Goal: Task Accomplishment & Management: Complete application form

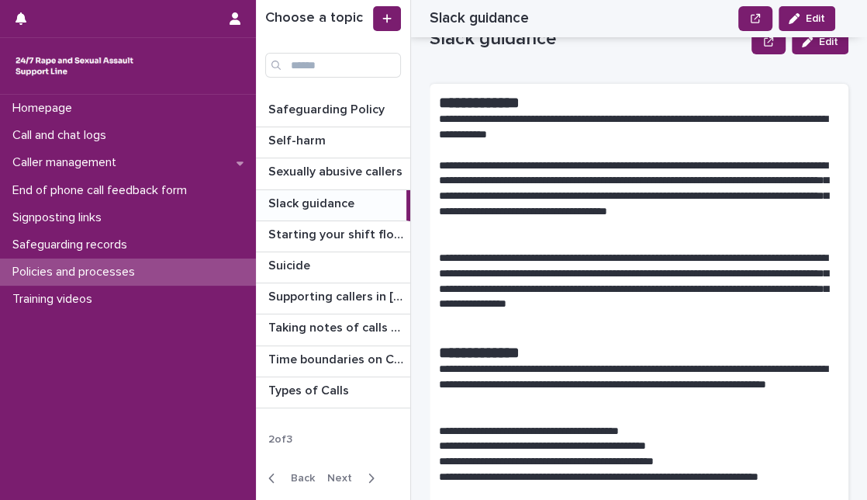
scroll to position [68, 0]
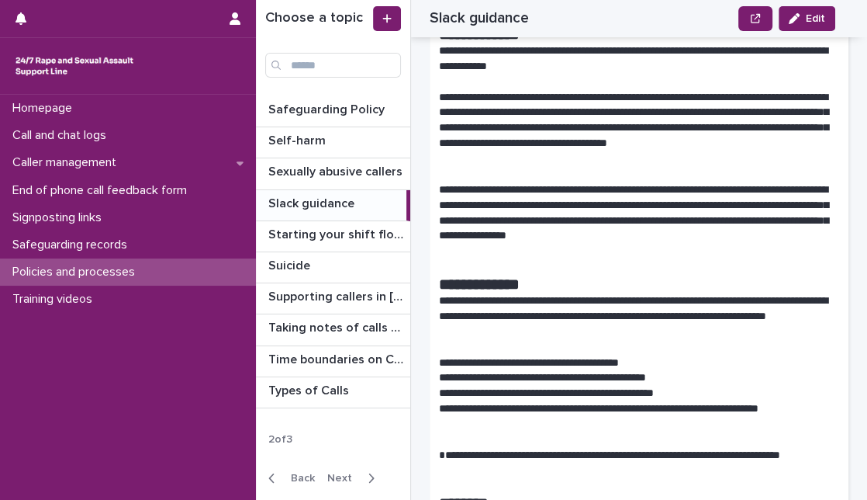
click at [620, 117] on p "**********" at bounding box center [632, 128] width 387 height 77
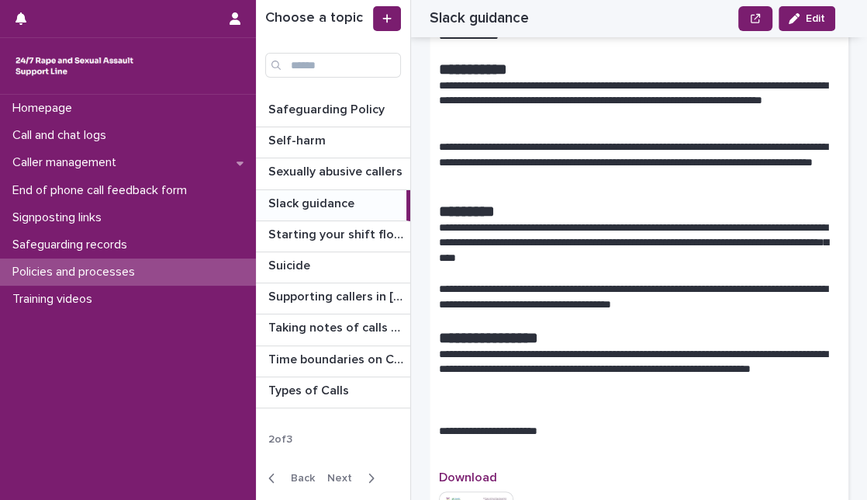
scroll to position [2586, 0]
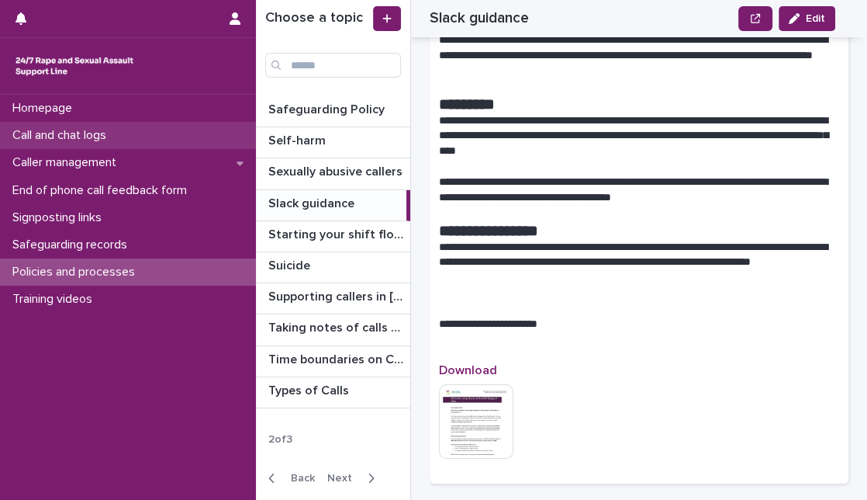
click at [153, 139] on div "Call and chat logs" at bounding box center [128, 135] width 256 height 27
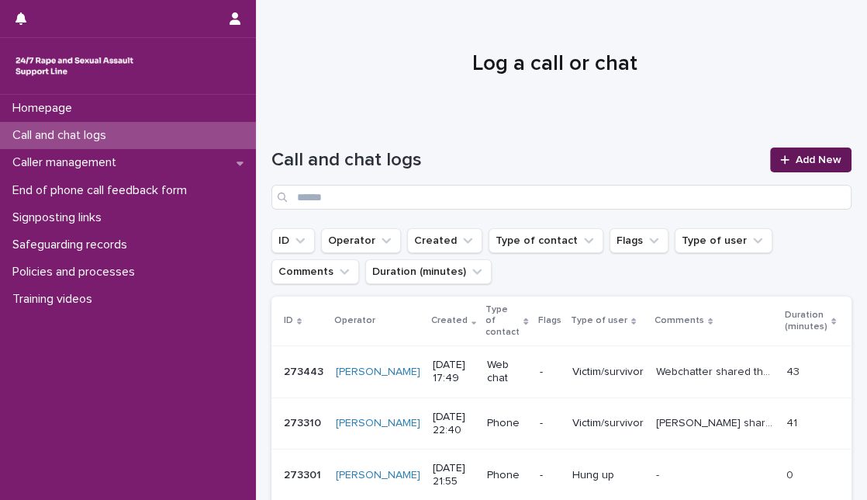
click at [796, 159] on span "Add New" at bounding box center [819, 159] width 46 height 11
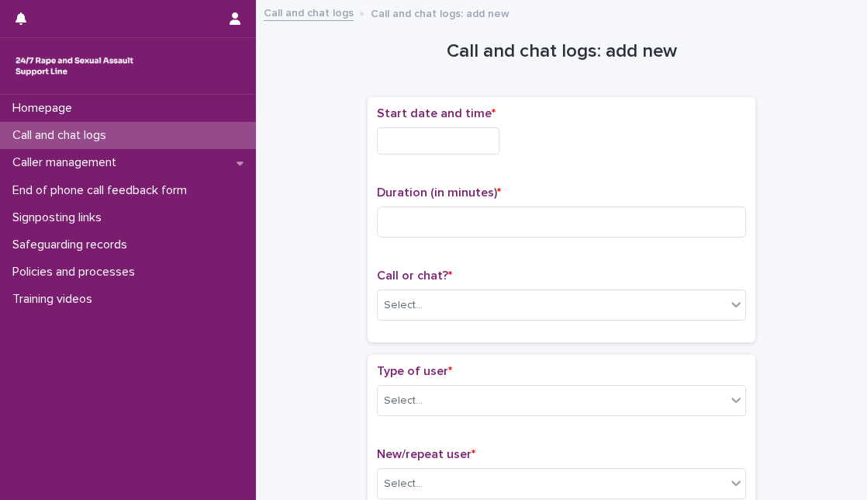
click at [476, 137] on input "text" at bounding box center [438, 140] width 123 height 27
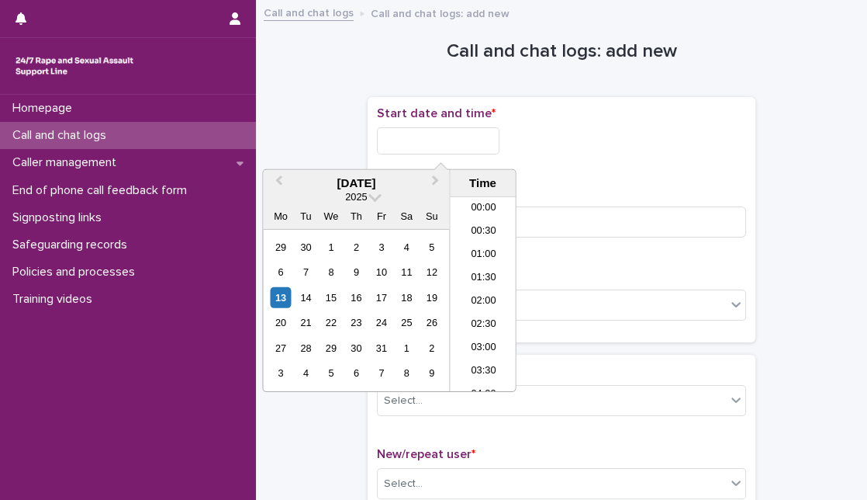
scroll to position [752, 0]
click at [281, 304] on div "13" at bounding box center [280, 297] width 21 height 21
click at [445, 137] on input "**********" at bounding box center [438, 140] width 123 height 27
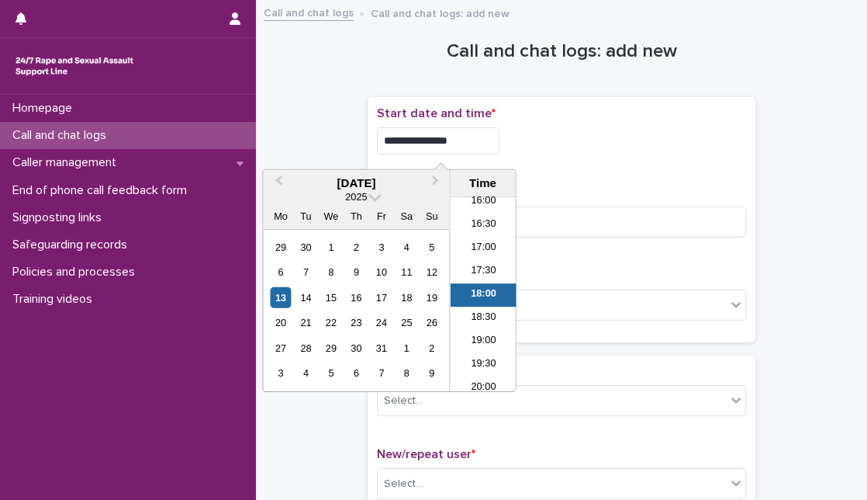
click at [458, 133] on input "**********" at bounding box center [438, 140] width 123 height 27
type input "**********"
click at [559, 213] on input at bounding box center [561, 221] width 369 height 31
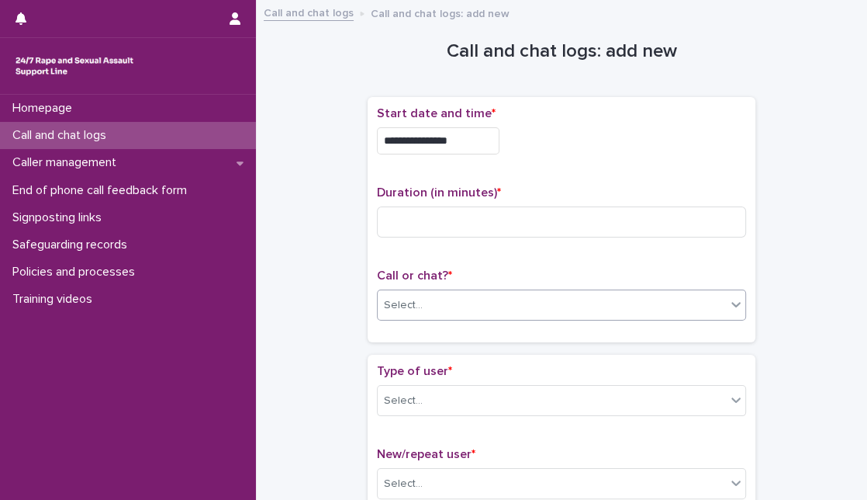
click at [543, 303] on div "Select..." at bounding box center [552, 305] width 348 height 26
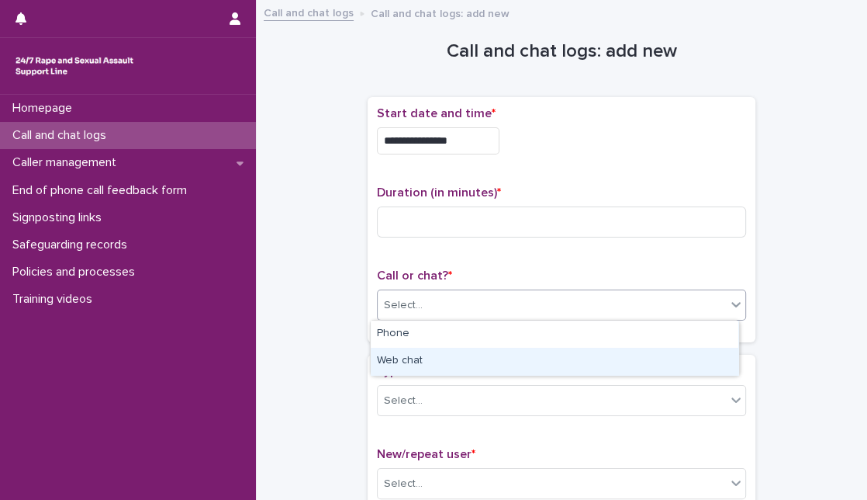
drag, startPoint x: 528, startPoint y: 344, endPoint x: 526, endPoint y: 366, distance: 22.6
click at [526, 366] on div "Web chat" at bounding box center [555, 361] width 368 height 27
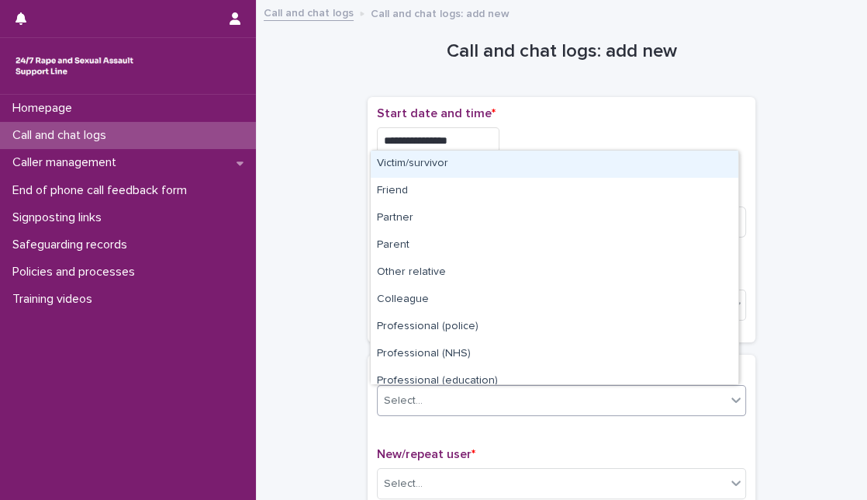
click at [488, 410] on div "Select..." at bounding box center [552, 401] width 348 height 26
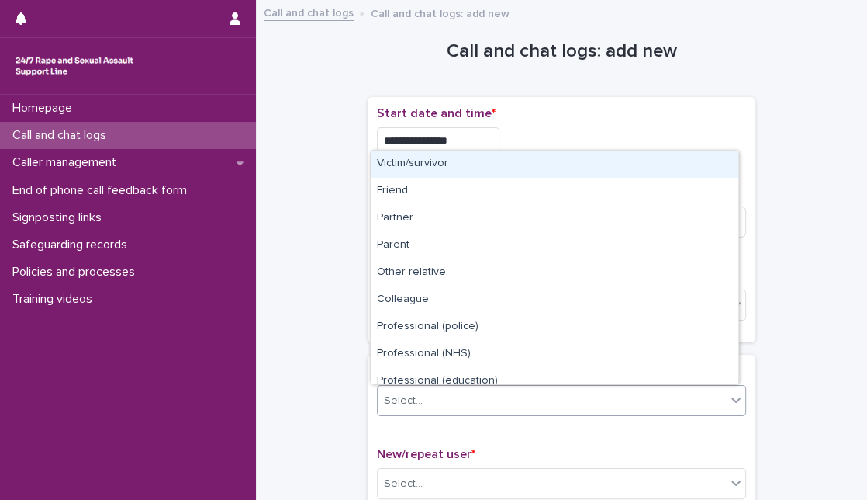
click at [388, 409] on div "Select..." at bounding box center [552, 401] width 348 height 26
click at [444, 166] on div "Victim/survivor" at bounding box center [555, 163] width 368 height 27
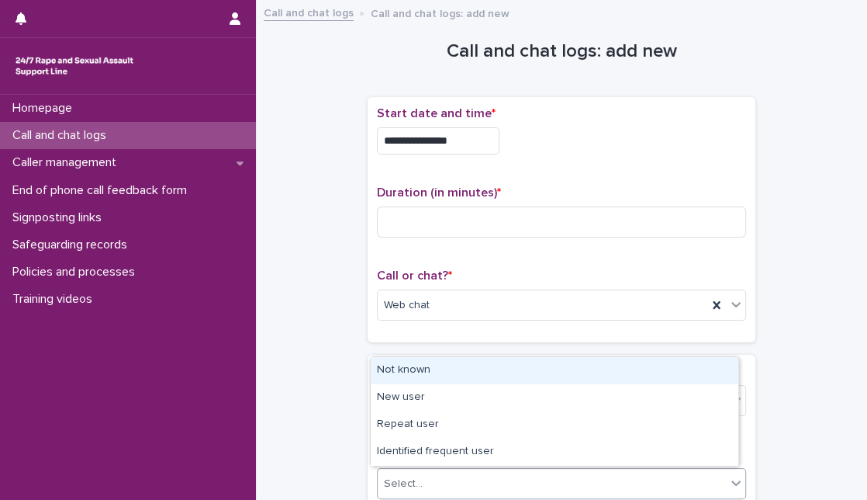
click at [492, 486] on div "Select..." at bounding box center [552, 484] width 348 height 26
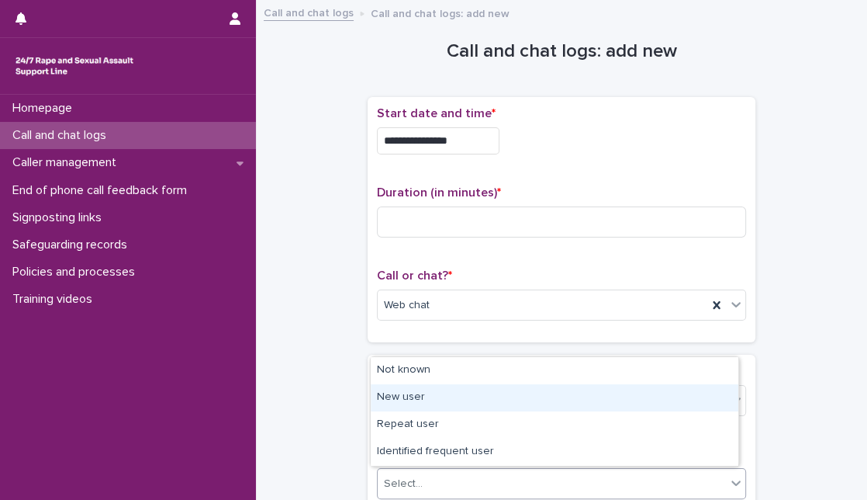
click at [505, 400] on div "New user" at bounding box center [555, 397] width 368 height 27
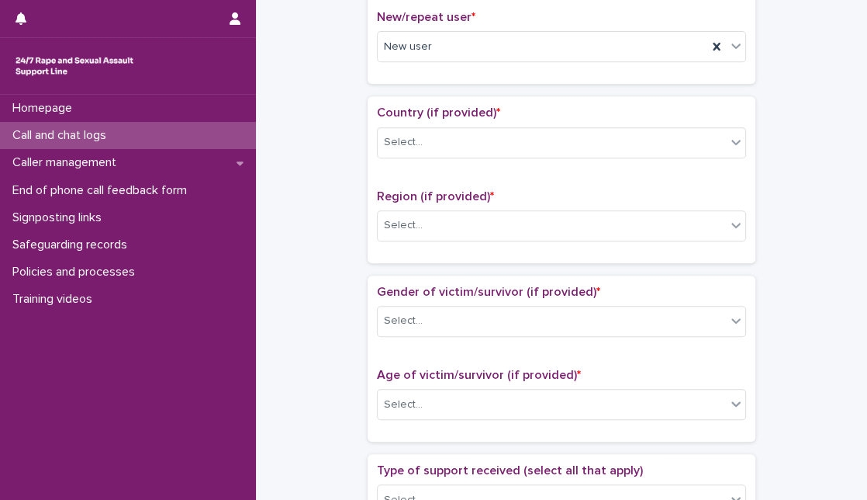
scroll to position [874, 0]
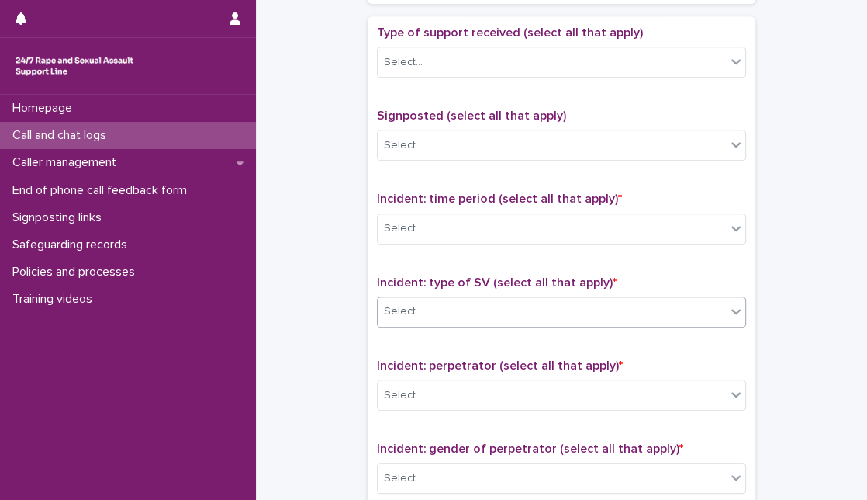
click at [559, 315] on div "Select..." at bounding box center [552, 312] width 348 height 26
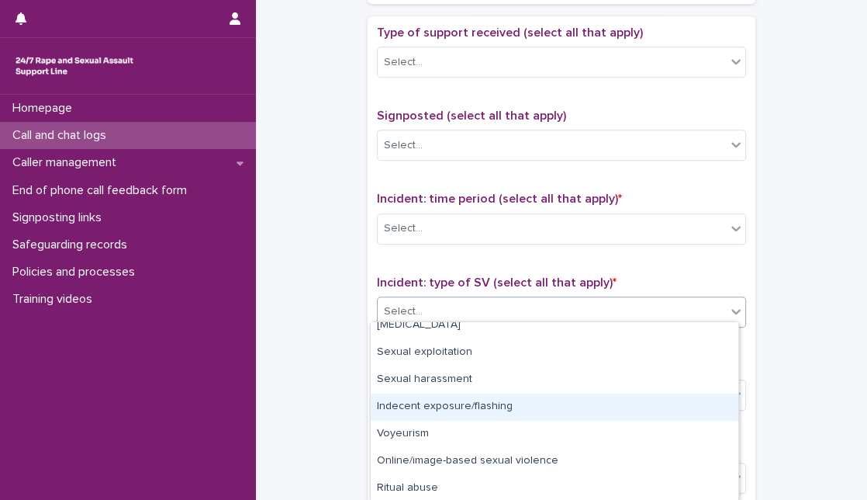
scroll to position [92, 0]
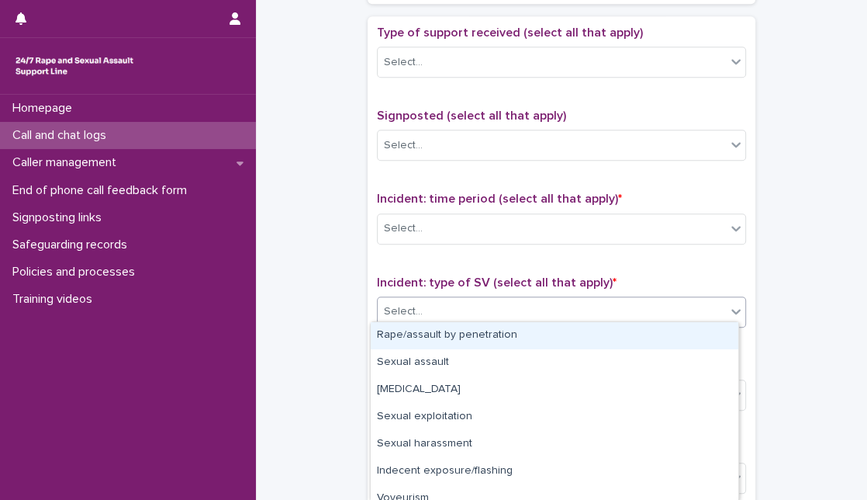
click at [548, 310] on div "Select..." at bounding box center [552, 312] width 348 height 26
click at [559, 313] on div "Select..." at bounding box center [552, 312] width 348 height 26
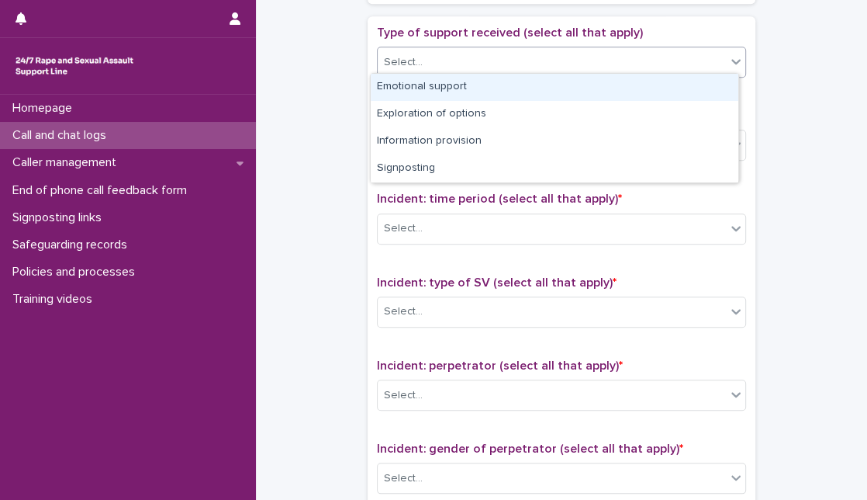
click at [580, 52] on div "Select..." at bounding box center [552, 63] width 348 height 26
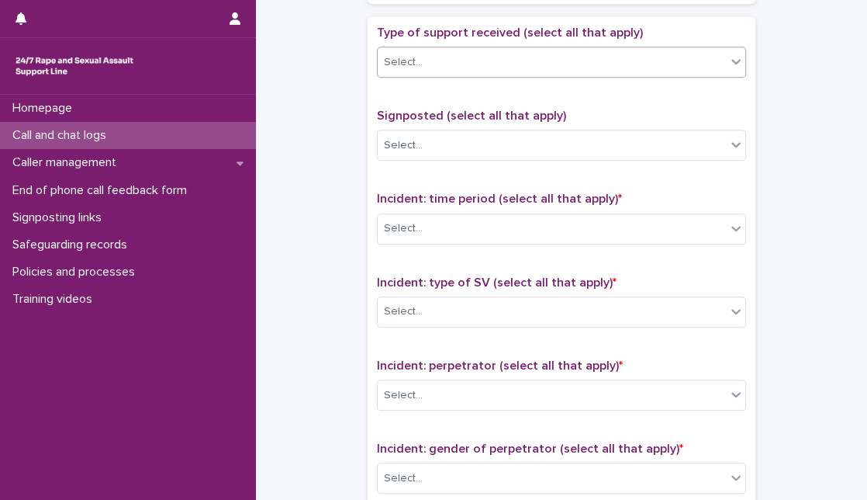
click at [573, 72] on div "Select..." at bounding box center [561, 62] width 369 height 31
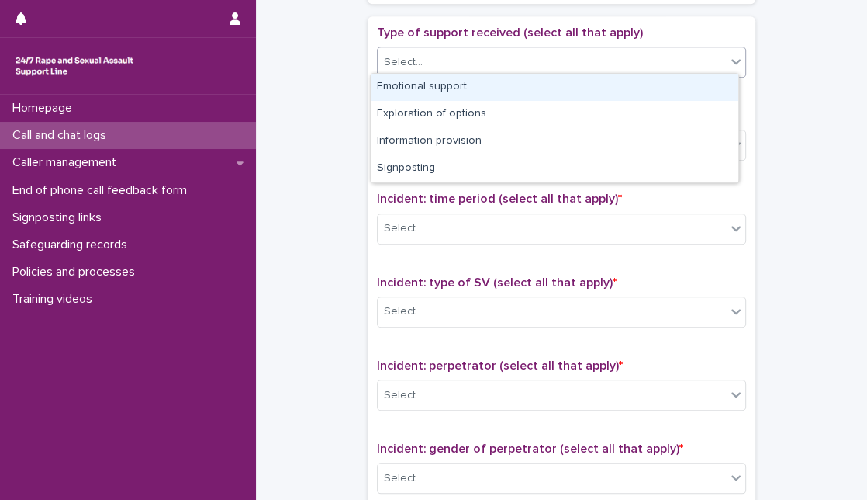
click at [573, 72] on div "Select..." at bounding box center [561, 62] width 369 height 31
click at [576, 81] on div "Emotional support" at bounding box center [555, 87] width 368 height 27
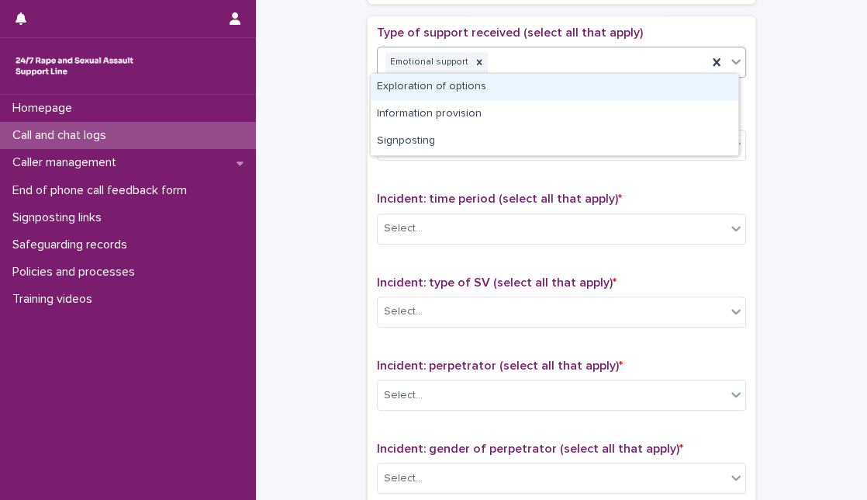
click at [732, 59] on icon at bounding box center [736, 61] width 9 height 5
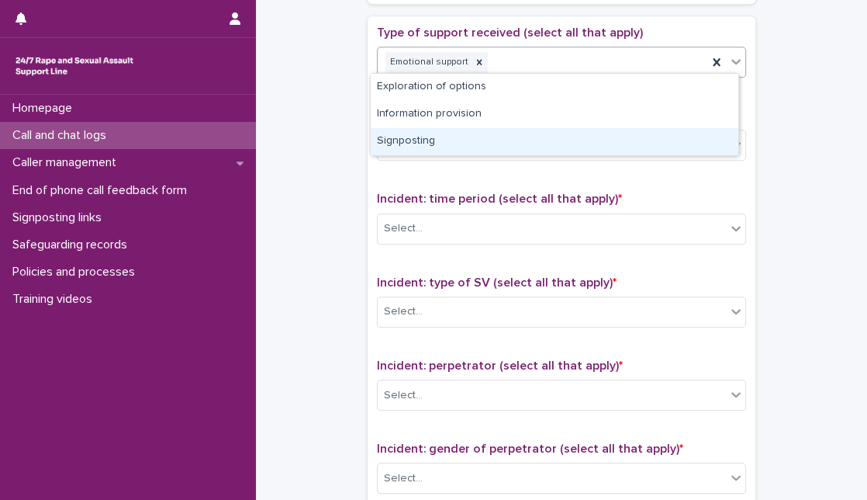
click at [618, 134] on div "Signposting" at bounding box center [555, 141] width 368 height 27
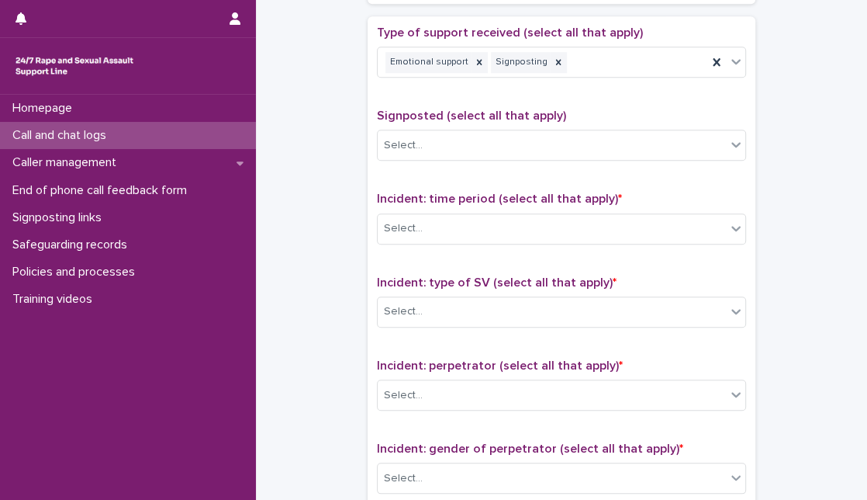
drag, startPoint x: 581, startPoint y: 238, endPoint x: 590, endPoint y: 202, distance: 36.9
click at [590, 202] on div "Incident: time period (select all that apply) * Select..." at bounding box center [561, 224] width 369 height 64
click at [583, 216] on div "Select..." at bounding box center [552, 229] width 348 height 26
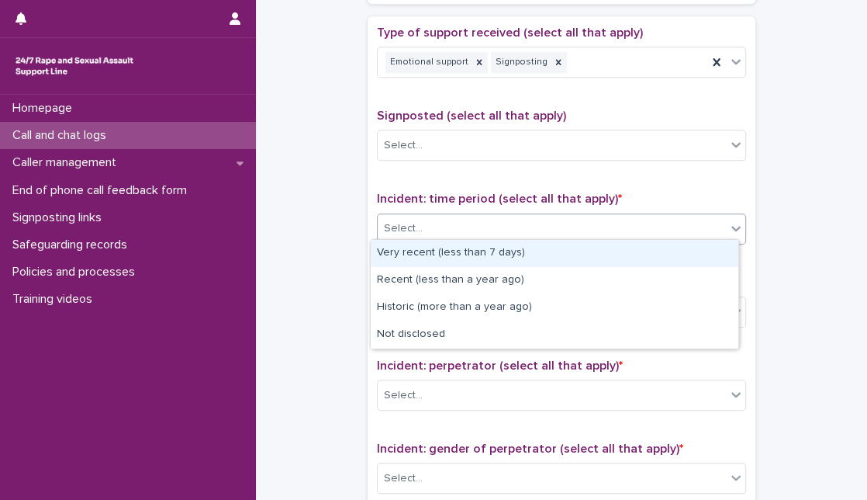
click at [617, 236] on div "Select..." at bounding box center [552, 229] width 348 height 26
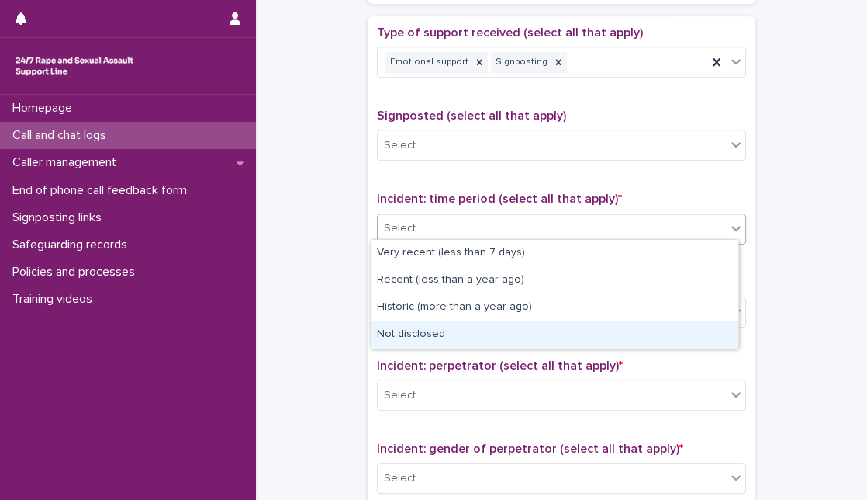
click at [529, 325] on div "Not disclosed" at bounding box center [555, 334] width 368 height 27
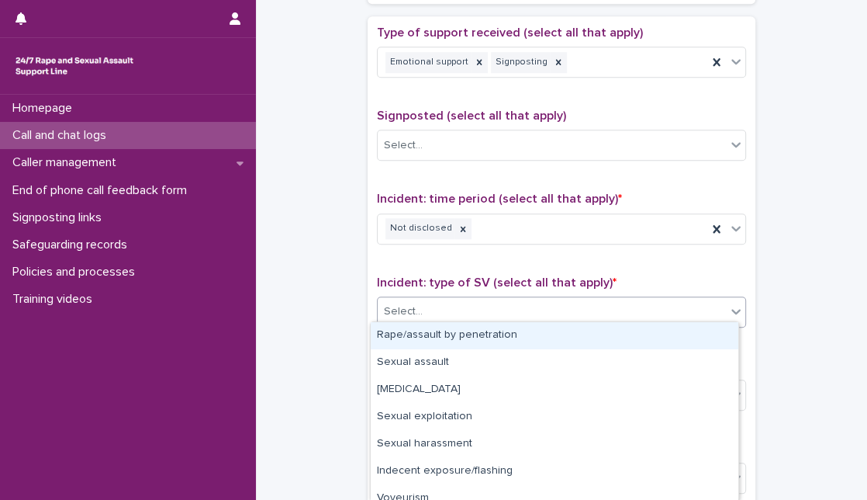
click at [528, 299] on div "Select..." at bounding box center [552, 312] width 348 height 26
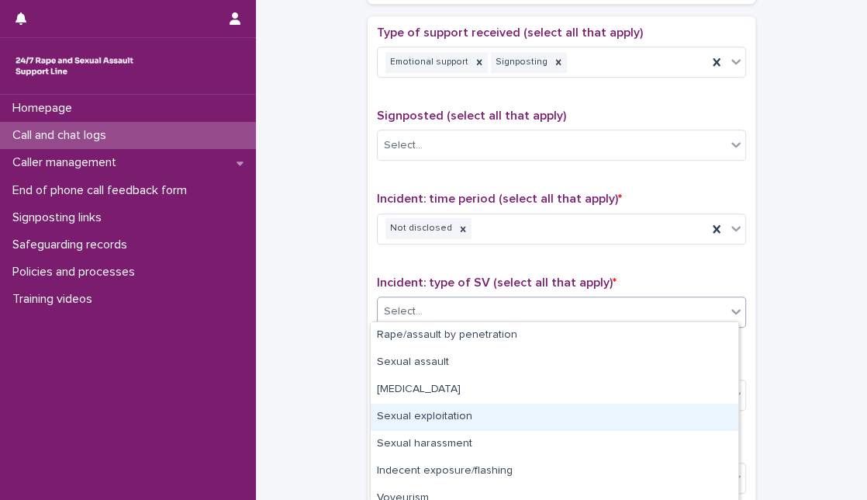
click at [480, 422] on div "Sexual exploitation" at bounding box center [555, 416] width 368 height 27
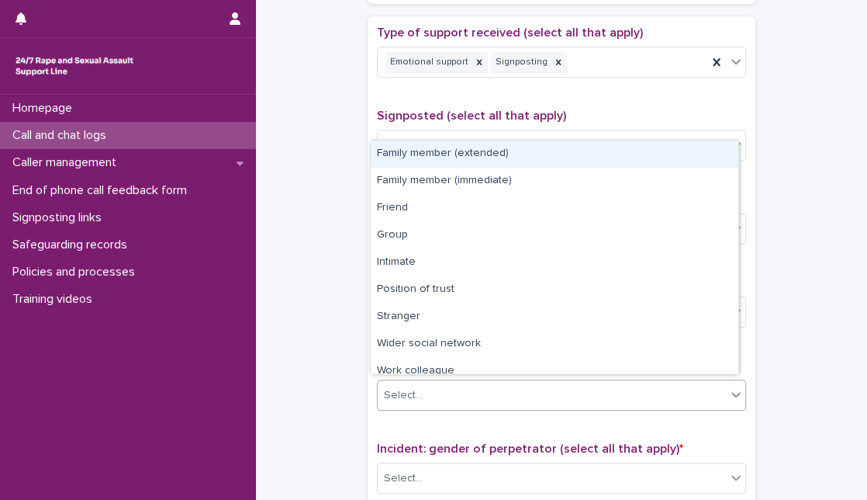
click at [494, 382] on div "Select..." at bounding box center [552, 395] width 348 height 26
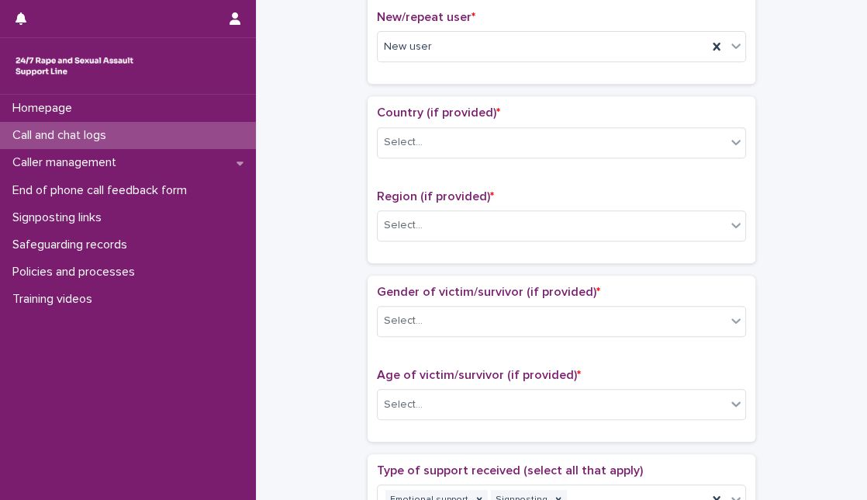
scroll to position [874, 0]
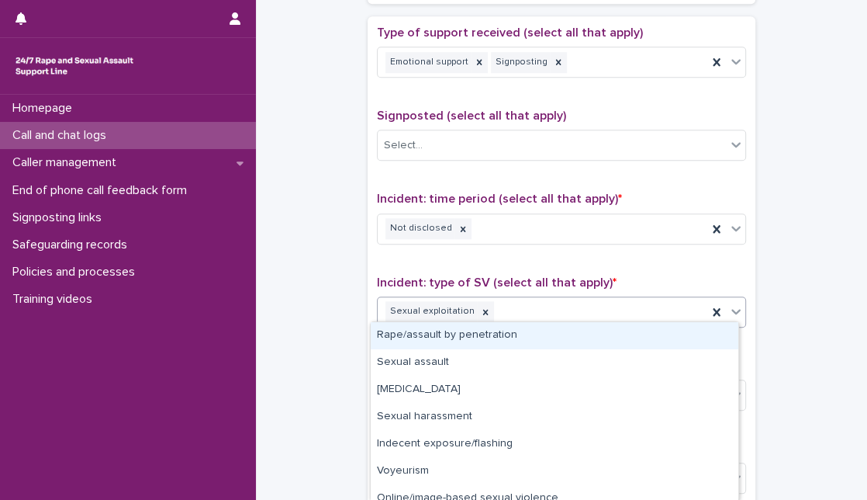
click at [587, 298] on div "Sexual exploitation" at bounding box center [543, 311] width 330 height 27
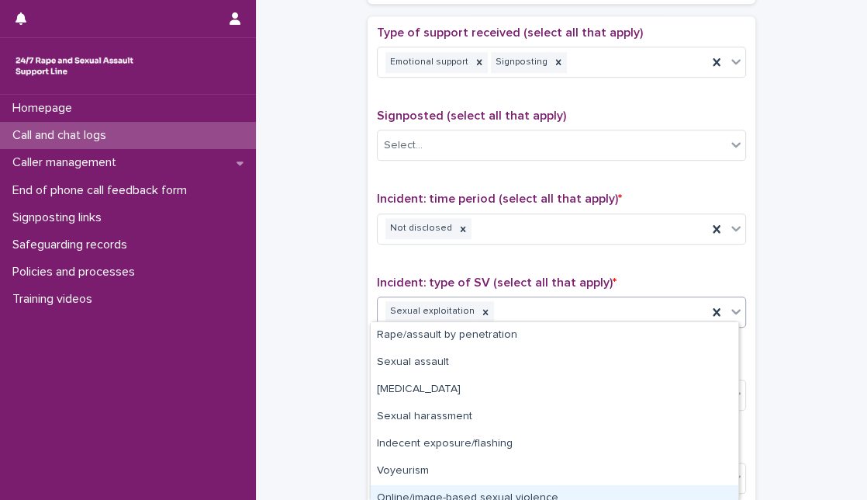
click at [489, 493] on div "Online/image-based sexual violence" at bounding box center [555, 498] width 368 height 27
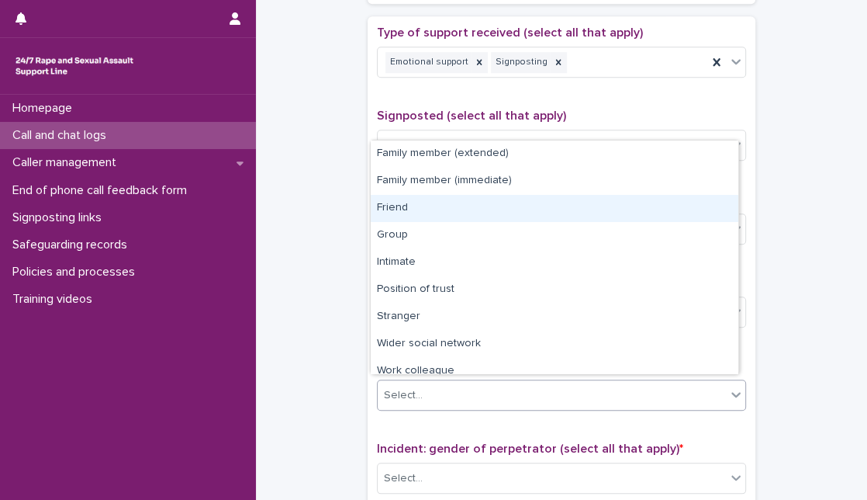
drag, startPoint x: 486, startPoint y: 389, endPoint x: 441, endPoint y: 193, distance: 201.4
click at [441, 195] on body "**********" at bounding box center [433, 250] width 867 height 500
click at [441, 195] on div "Friend" at bounding box center [555, 208] width 368 height 27
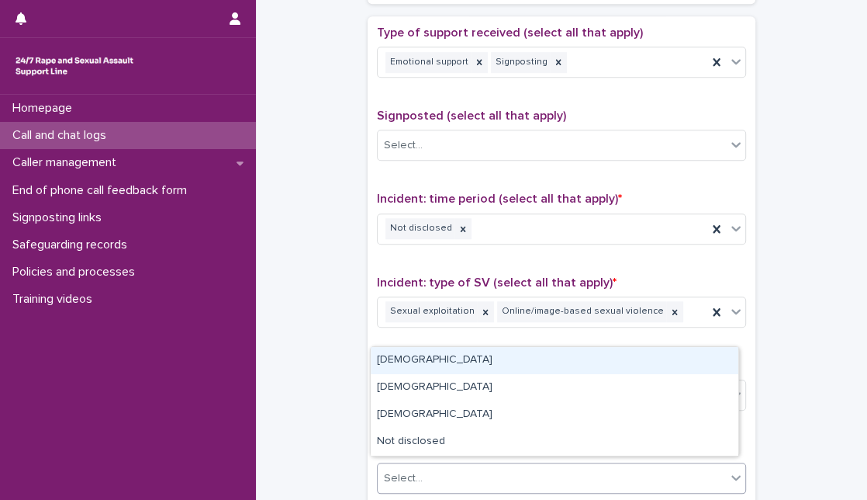
click at [434, 474] on div "Select..." at bounding box center [552, 478] width 348 height 26
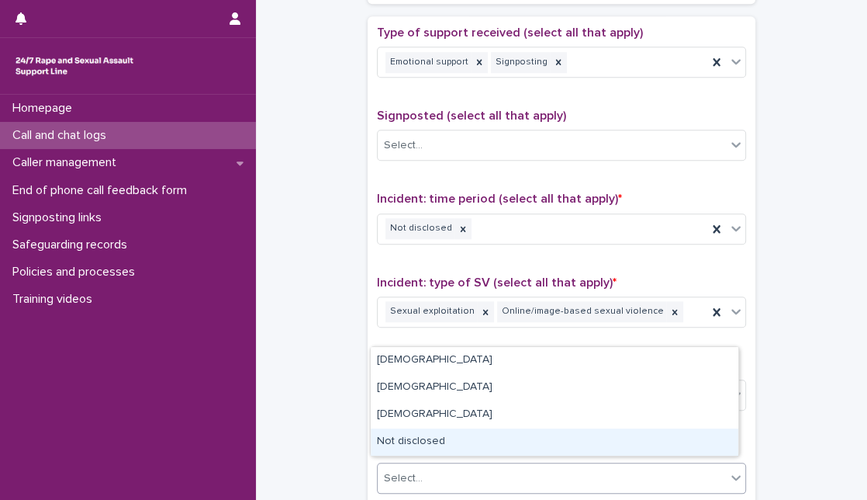
click at [432, 441] on div "Not disclosed" at bounding box center [555, 441] width 368 height 27
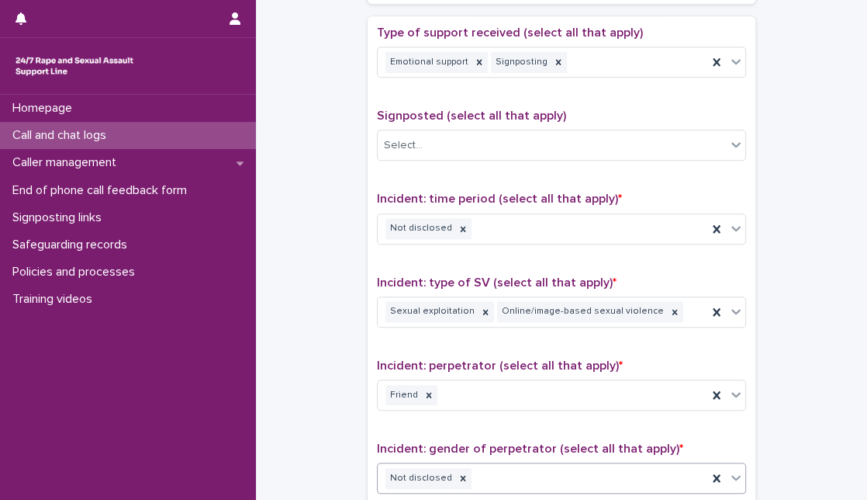
scroll to position [1209, 0]
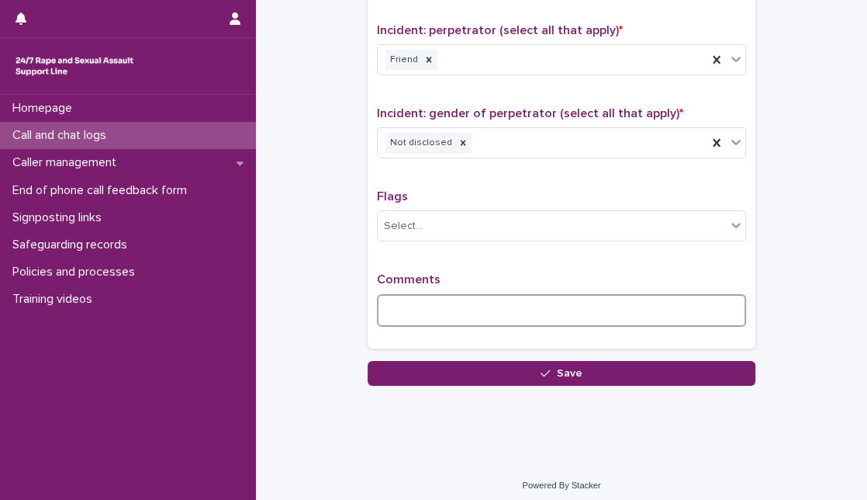
click at [621, 299] on textarea at bounding box center [561, 310] width 369 height 33
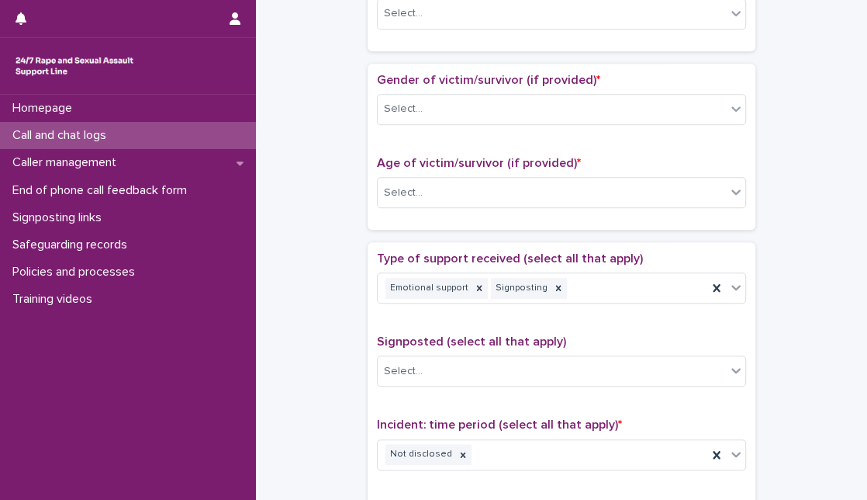
scroll to position [644, 0]
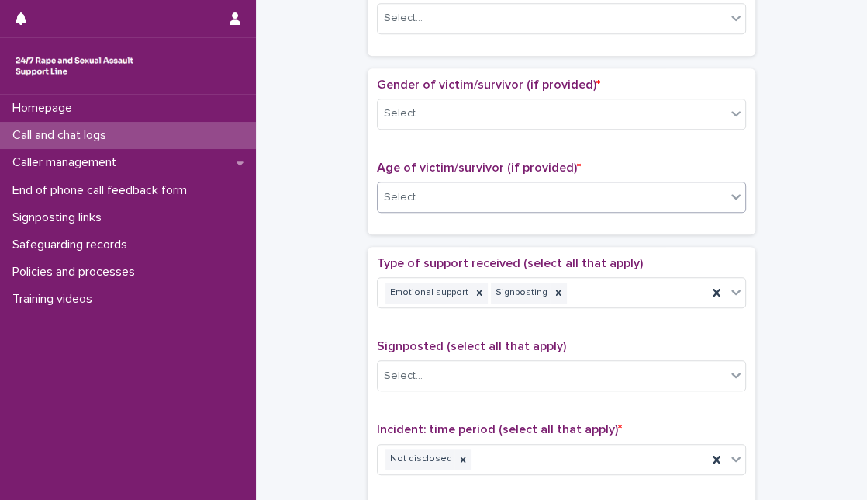
type textarea "**********"
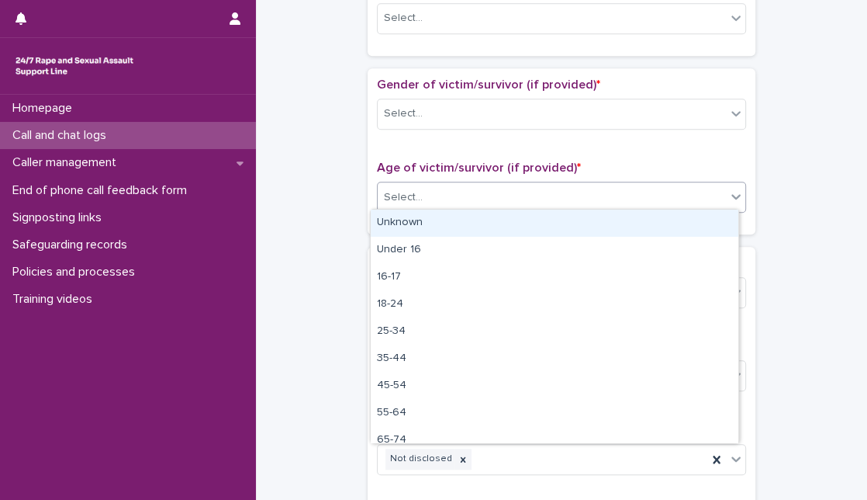
click at [687, 206] on div "Select..." at bounding box center [561, 197] width 369 height 31
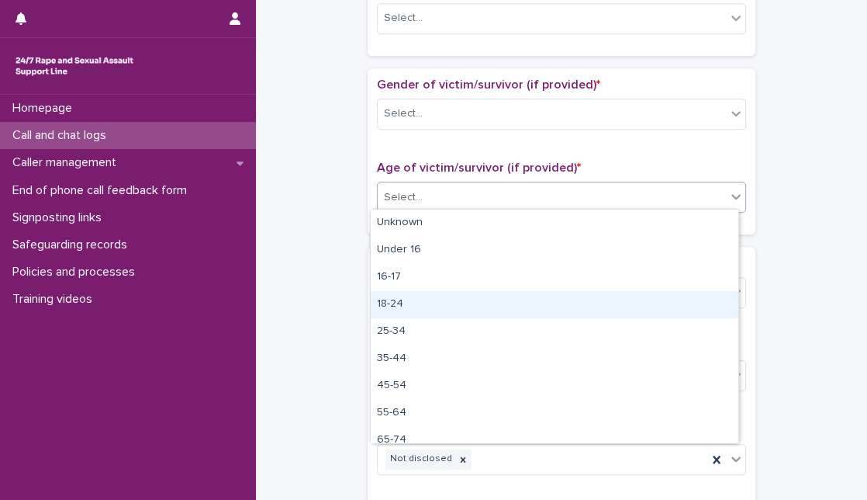
click at [584, 303] on div "18-24" at bounding box center [555, 304] width 368 height 27
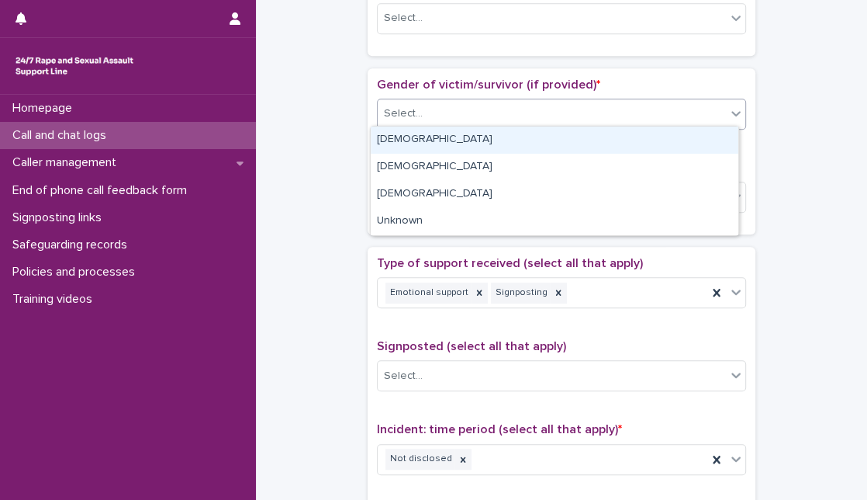
click at [620, 106] on div "Select..." at bounding box center [552, 114] width 348 height 26
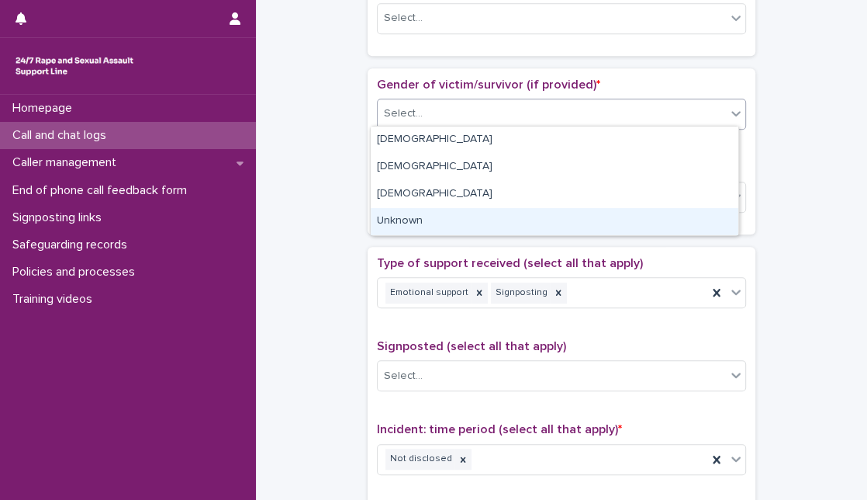
click at [552, 213] on div "Unknown" at bounding box center [555, 221] width 368 height 27
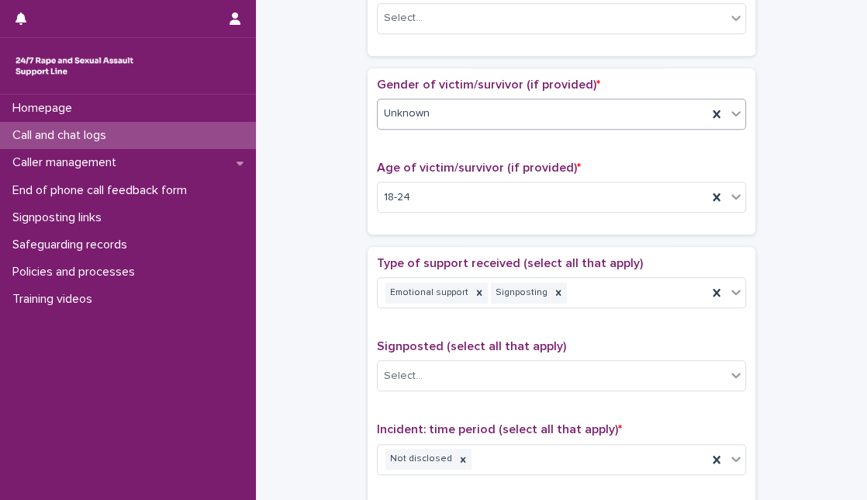
scroll to position [206, 0]
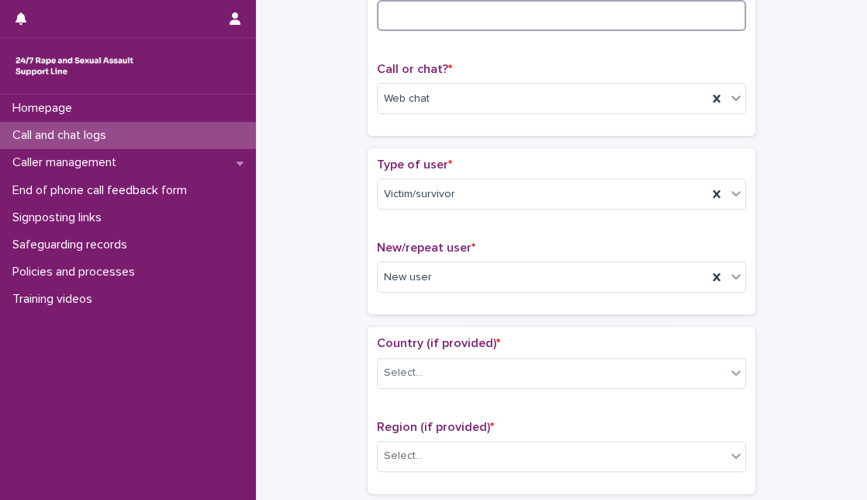
click at [668, 22] on input at bounding box center [561, 15] width 369 height 31
type input "**"
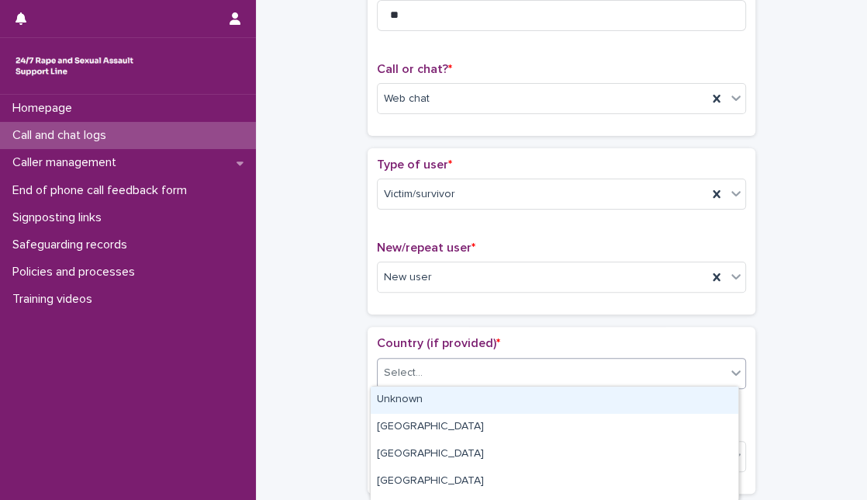
drag, startPoint x: 506, startPoint y: 373, endPoint x: 485, endPoint y: 400, distance: 33.7
click at [485, 400] on body "**********" at bounding box center [433, 250] width 867 height 500
click at [485, 400] on div "Unknown" at bounding box center [555, 399] width 368 height 27
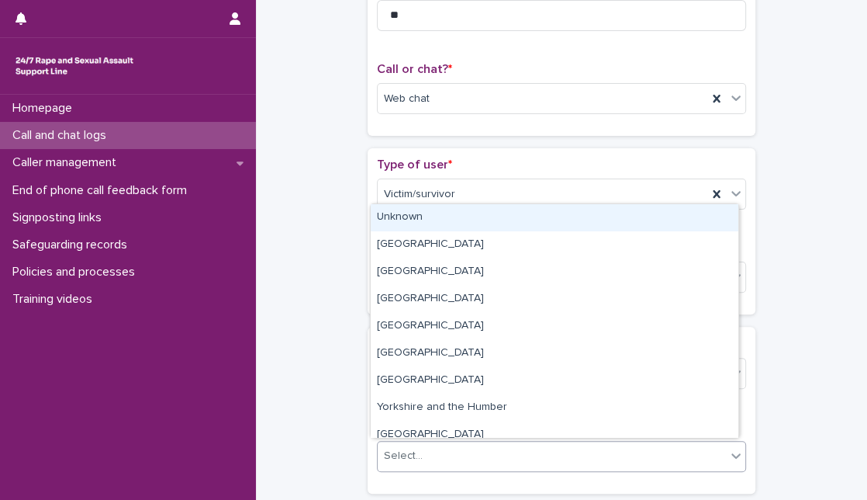
click at [462, 443] on div "Select..." at bounding box center [552, 456] width 348 height 26
click at [498, 227] on div "Unknown" at bounding box center [555, 217] width 368 height 27
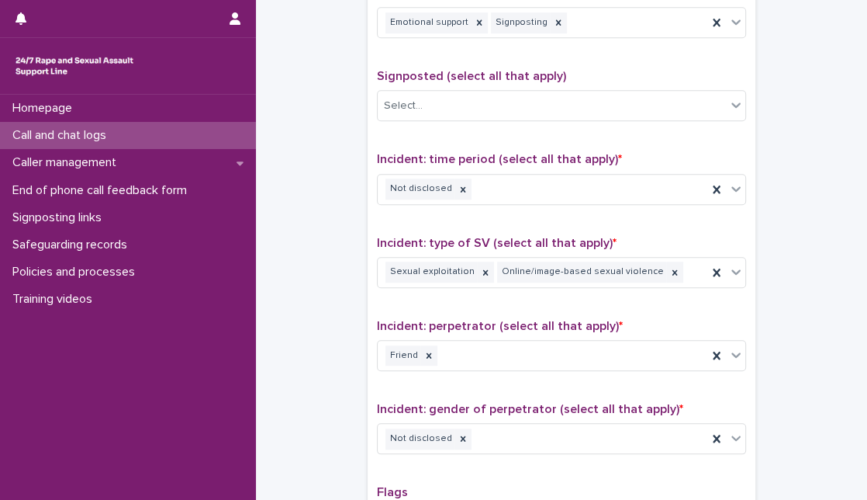
scroll to position [1248, 0]
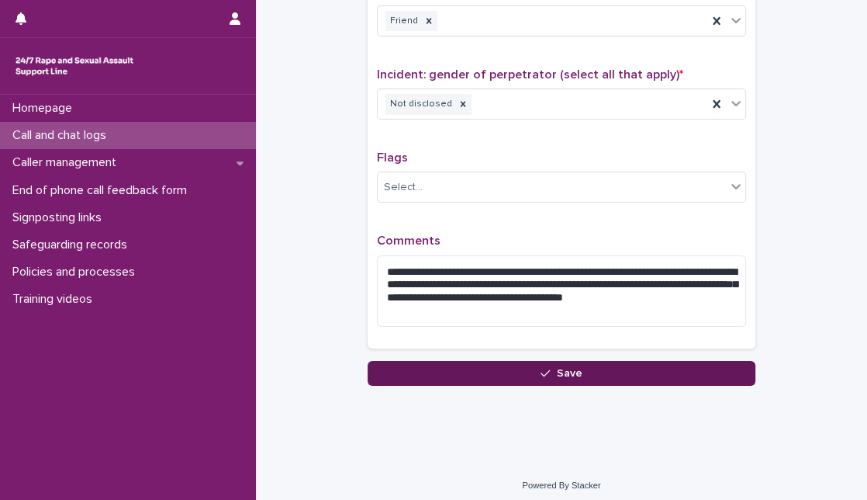
click at [494, 362] on button "Save" at bounding box center [562, 373] width 388 height 25
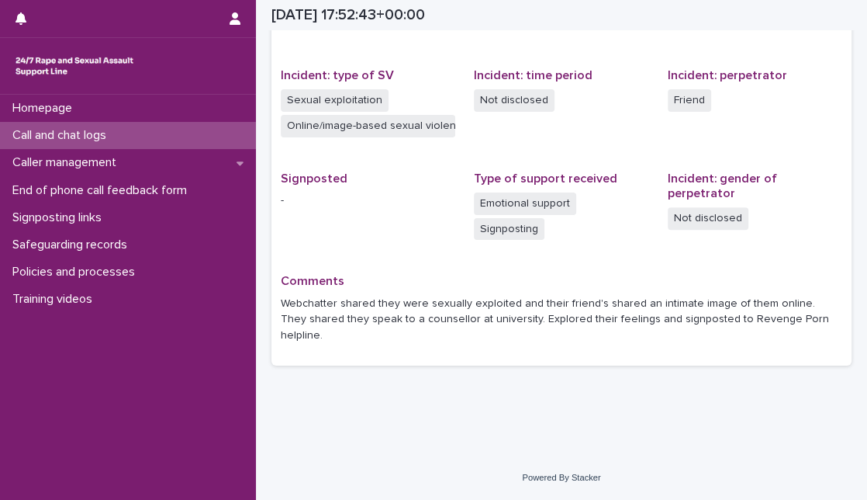
scroll to position [330, 0]
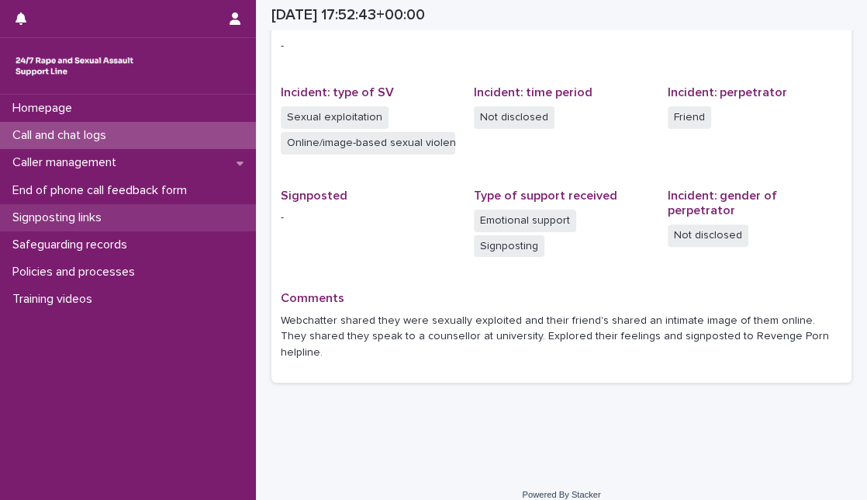
click at [114, 229] on div "Signposting links" at bounding box center [128, 217] width 256 height 27
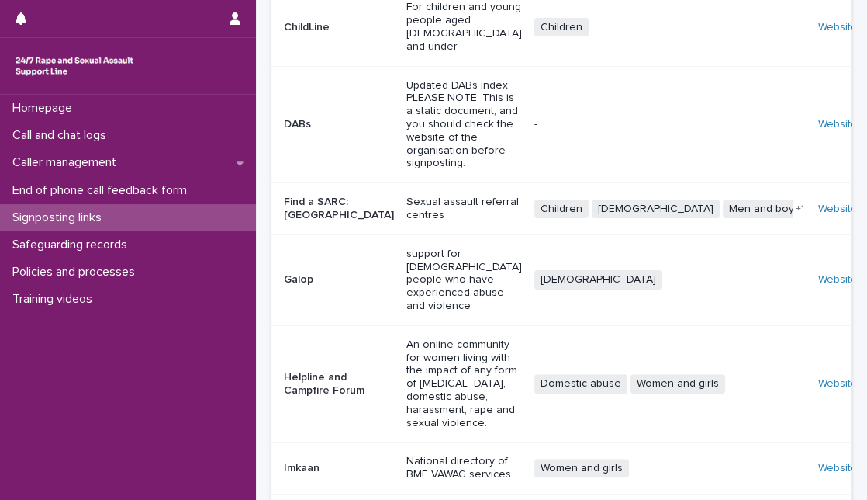
scroll to position [262, 0]
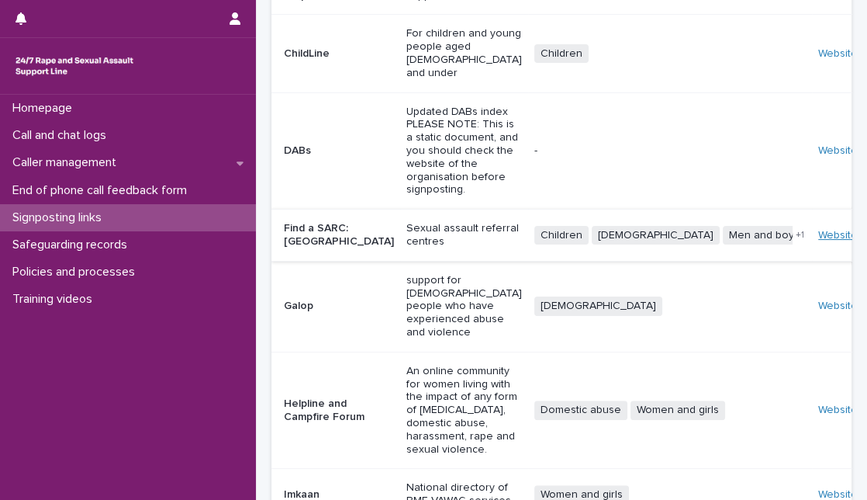
click at [818, 230] on link "Website" at bounding box center [838, 235] width 40 height 11
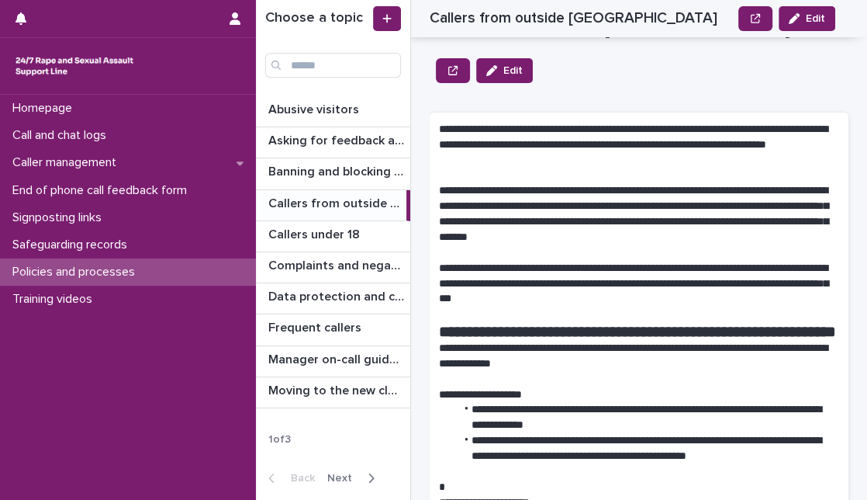
scroll to position [814, 0]
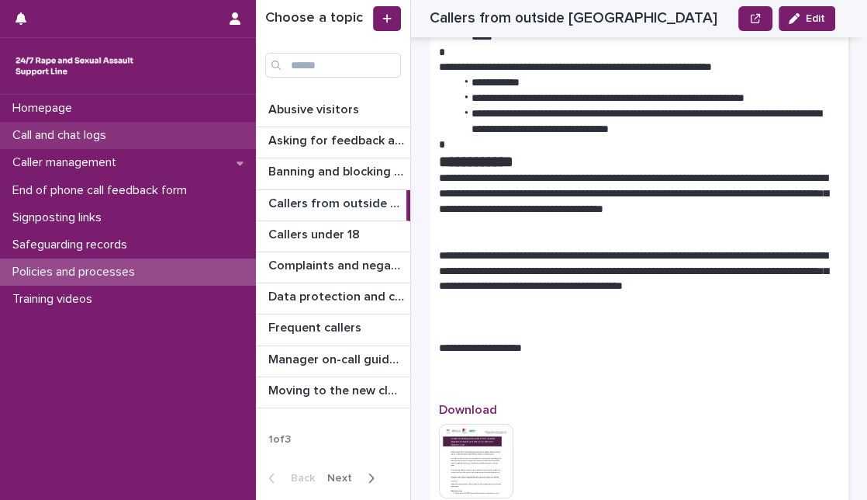
drag, startPoint x: 0, startPoint y: 0, endPoint x: 117, endPoint y: 131, distance: 175.8
click at [117, 131] on p "Call and chat logs" at bounding box center [62, 135] width 112 height 15
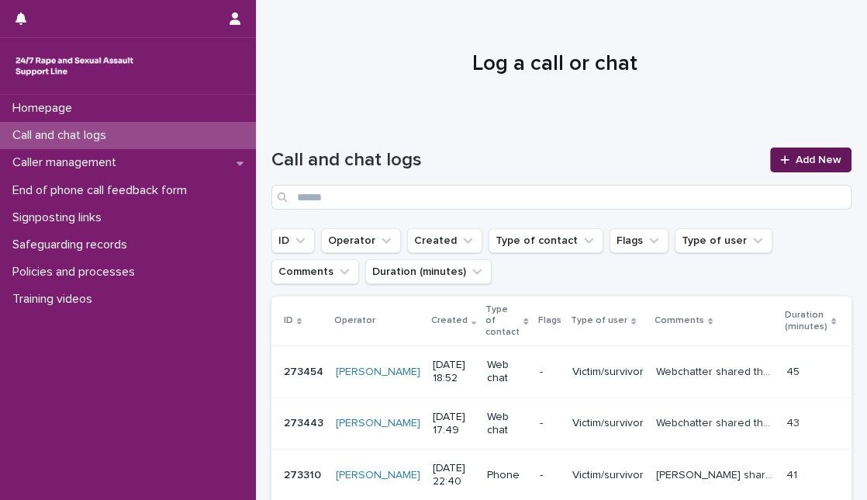
click at [784, 168] on link "Add New" at bounding box center [810, 159] width 81 height 25
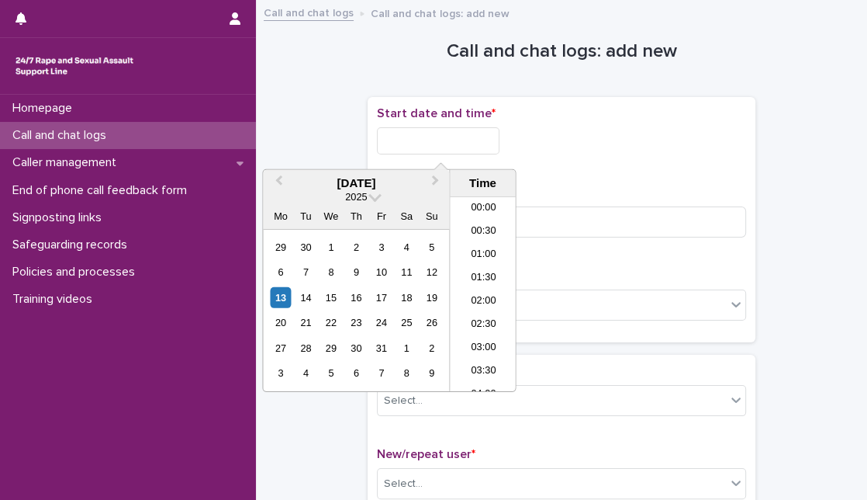
scroll to position [776, 0]
click at [434, 136] on input "text" at bounding box center [438, 140] width 123 height 27
click at [270, 289] on div "13" at bounding box center [280, 297] width 21 height 21
click at [447, 136] on input "**********" at bounding box center [438, 140] width 123 height 27
type input "**********"
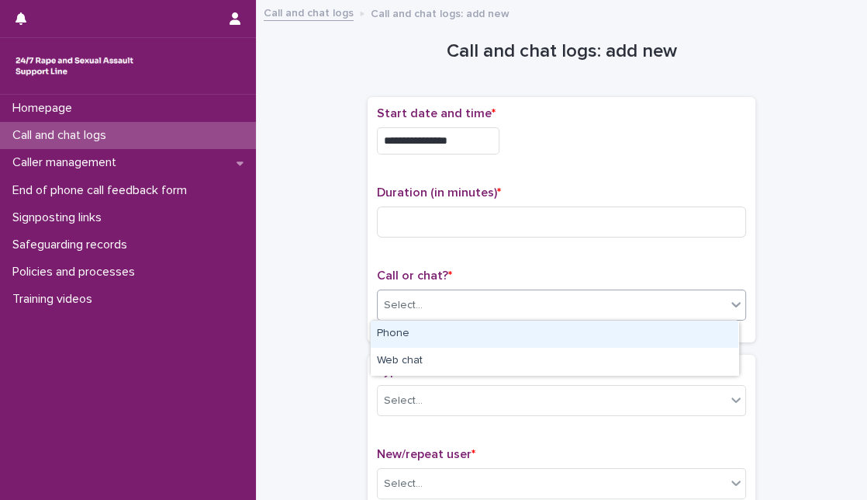
click at [647, 296] on div "Select..." at bounding box center [552, 305] width 348 height 26
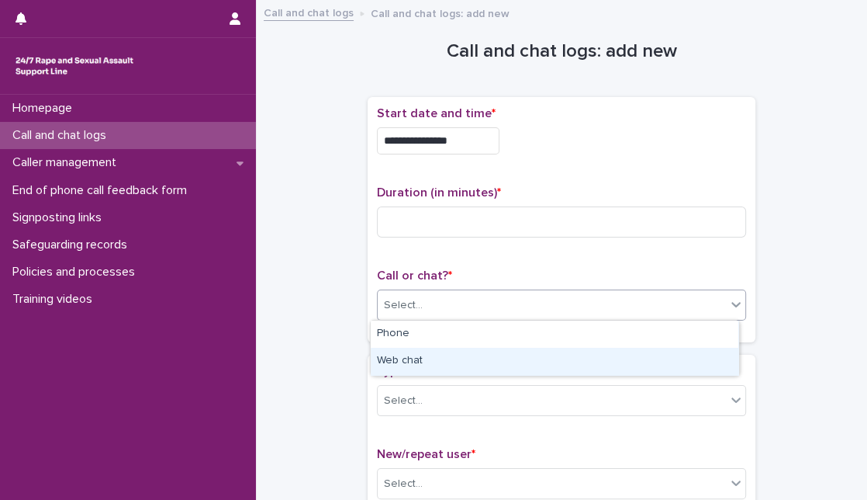
click at [590, 368] on div "Web chat" at bounding box center [555, 361] width 368 height 27
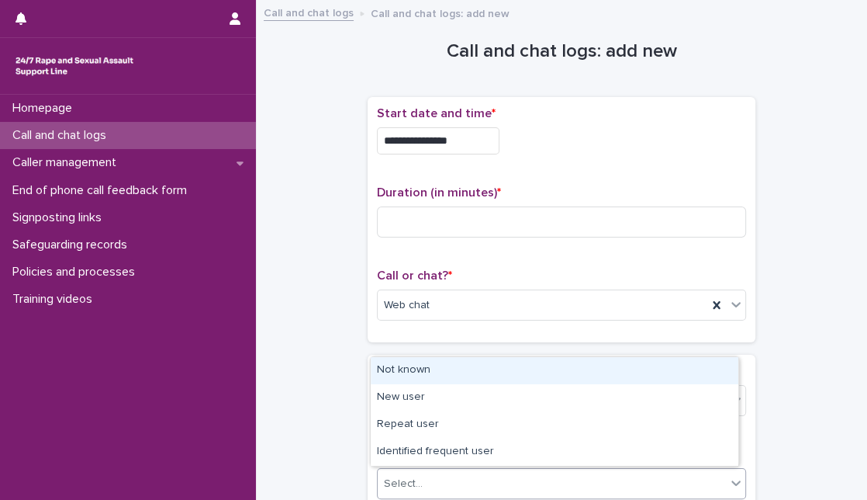
click at [498, 471] on div "Select..." at bounding box center [552, 484] width 348 height 26
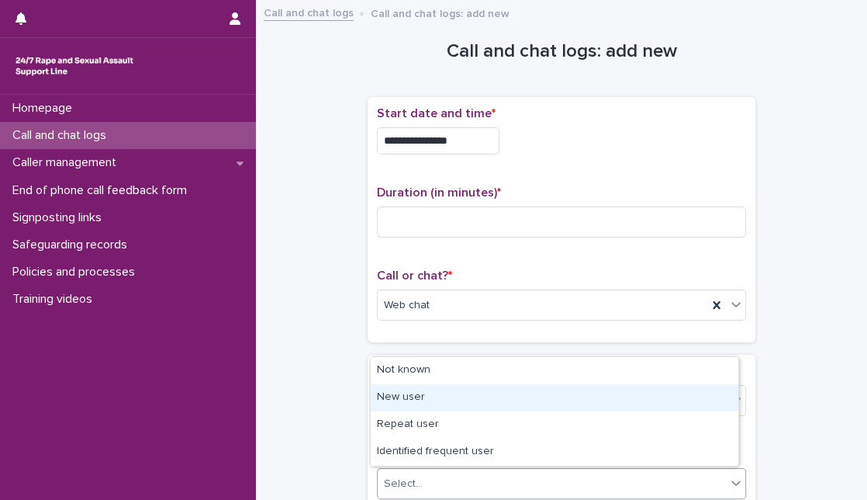
drag, startPoint x: 487, startPoint y: 382, endPoint x: 486, endPoint y: 400, distance: 17.1
click at [486, 400] on div "New user" at bounding box center [555, 397] width 368 height 27
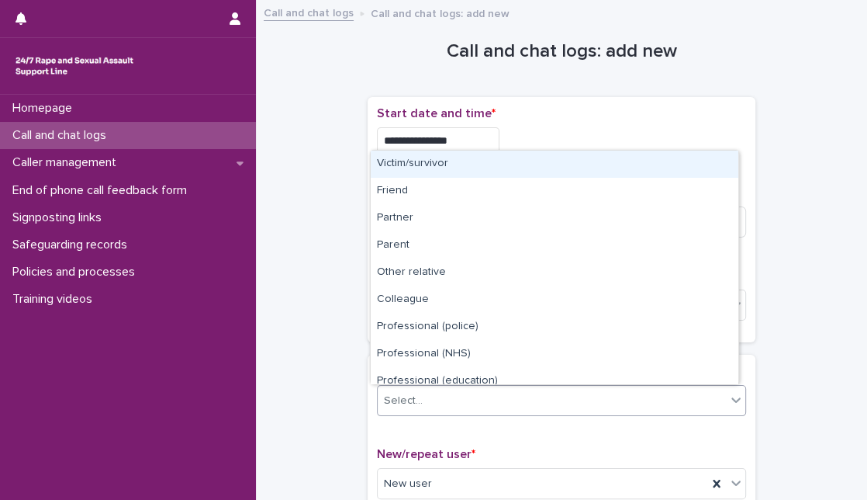
click at [486, 400] on div "Select..." at bounding box center [552, 401] width 348 height 26
click at [488, 157] on div "Victim/survivor" at bounding box center [555, 163] width 368 height 27
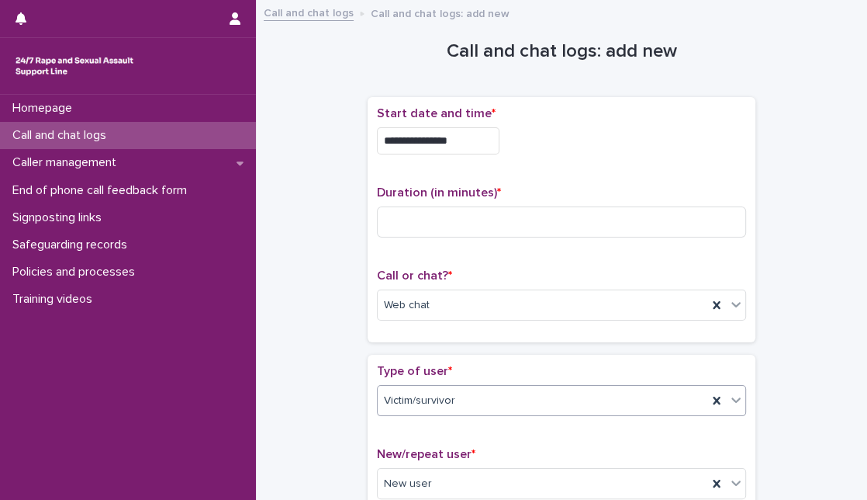
scroll to position [437, 0]
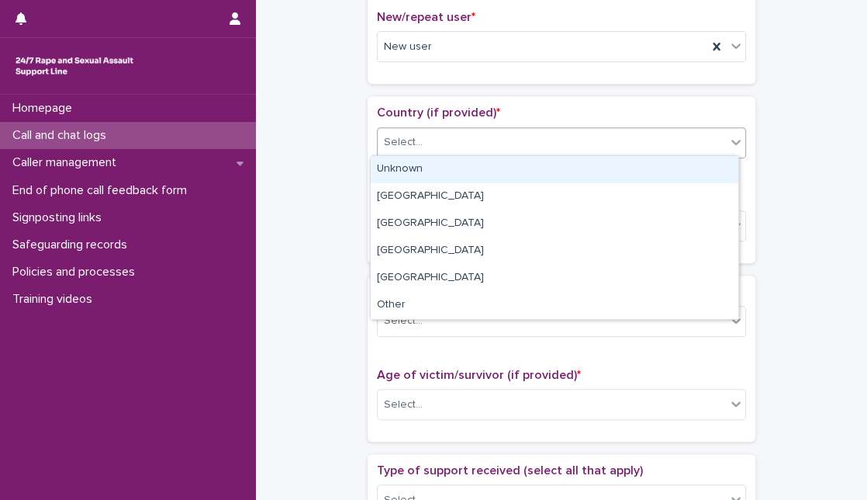
click at [456, 136] on div "Select..." at bounding box center [552, 143] width 348 height 26
click at [448, 159] on div "Unknown" at bounding box center [555, 169] width 368 height 27
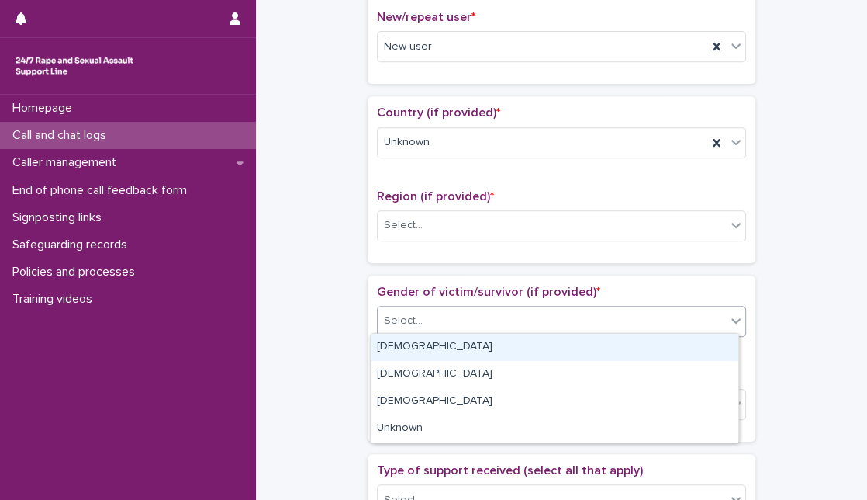
click at [483, 328] on div "Select..." at bounding box center [552, 321] width 348 height 26
click at [682, 287] on p "Gender of victim/survivor (if provided) *" at bounding box center [561, 292] width 369 height 15
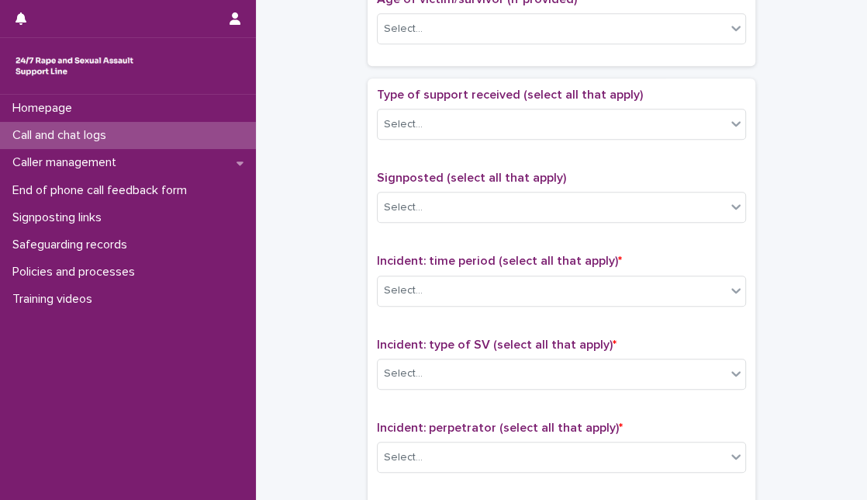
scroll to position [821, 0]
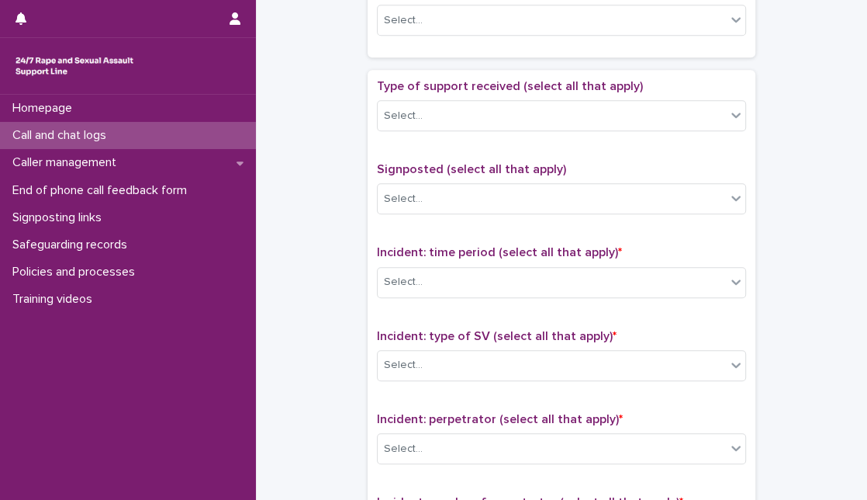
click at [642, 133] on div "Type of support received (select all that apply) Select..." at bounding box center [561, 111] width 369 height 64
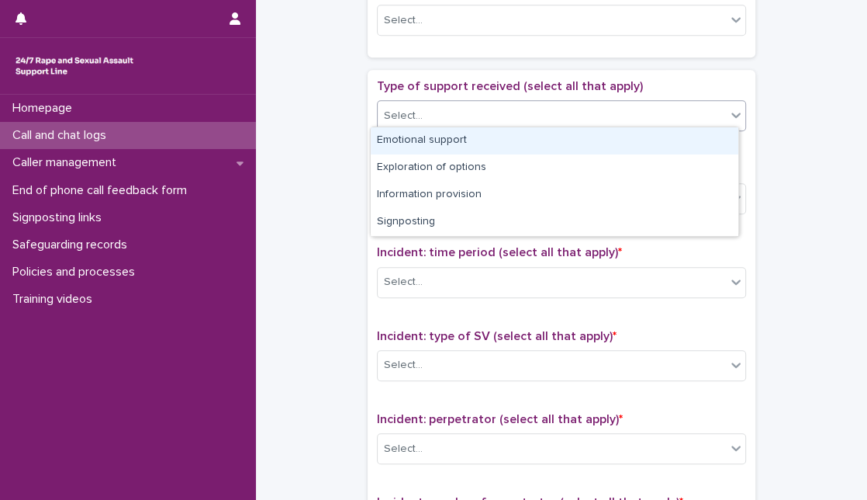
drag, startPoint x: 642, startPoint y: 116, endPoint x: 617, endPoint y: 127, distance: 27.8
click at [617, 127] on body "**********" at bounding box center [433, 250] width 867 height 500
click at [617, 127] on div "Emotional support" at bounding box center [555, 140] width 368 height 27
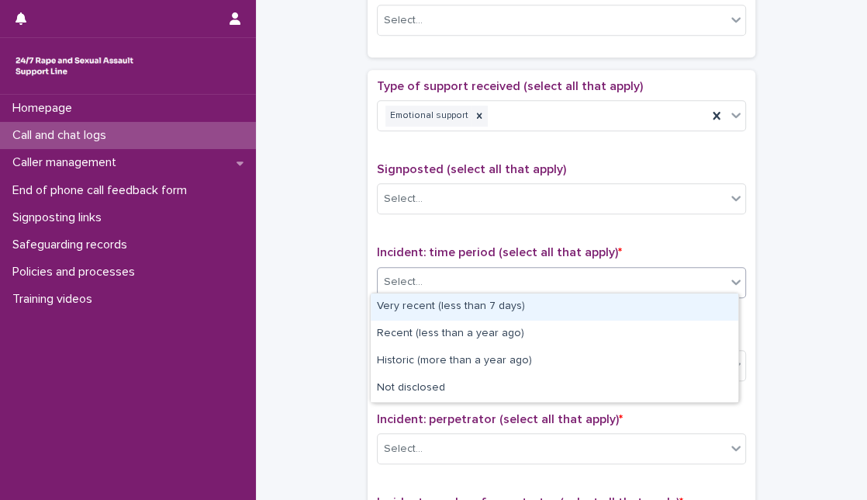
click at [525, 278] on div "Select..." at bounding box center [552, 282] width 348 height 26
click at [500, 296] on div "Very recent (less than 7 days)" at bounding box center [555, 306] width 368 height 27
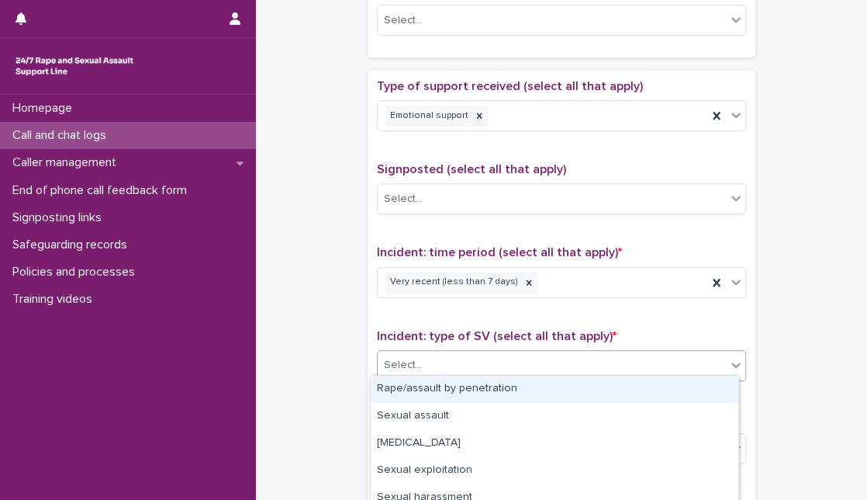
click at [465, 358] on div "Select..." at bounding box center [552, 365] width 348 height 26
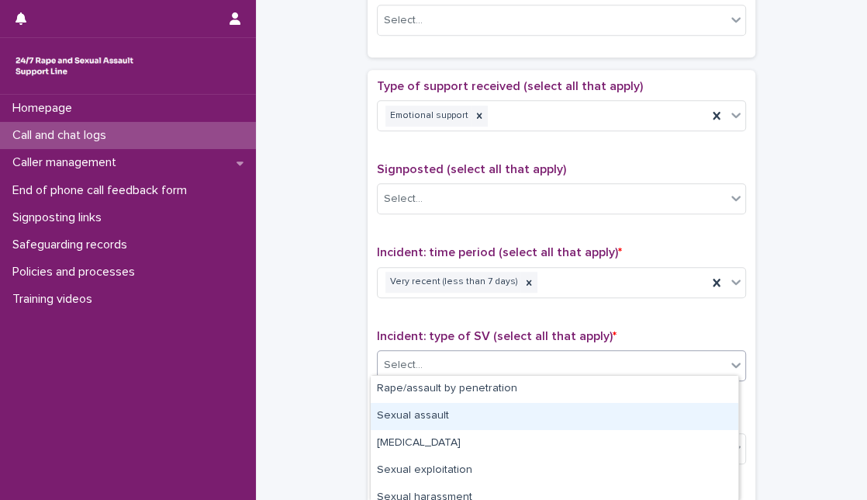
click at [451, 411] on div "Sexual assault" at bounding box center [555, 416] width 368 height 27
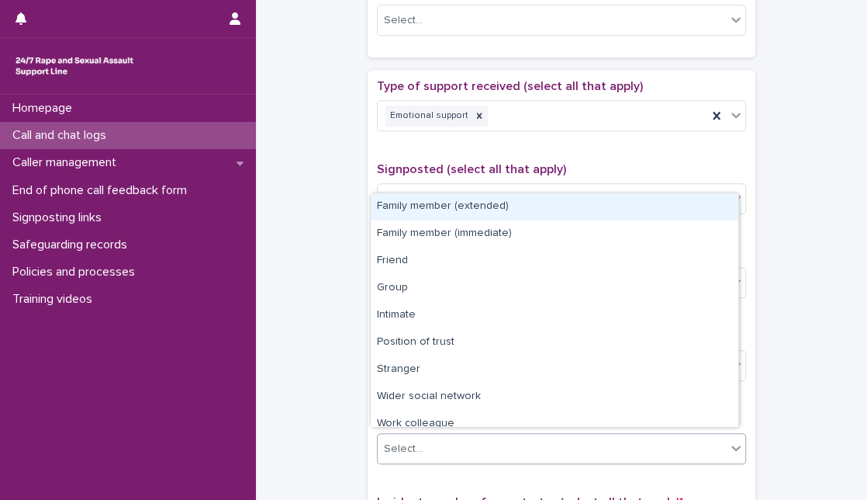
click at [661, 436] on div "Select..." at bounding box center [552, 449] width 348 height 26
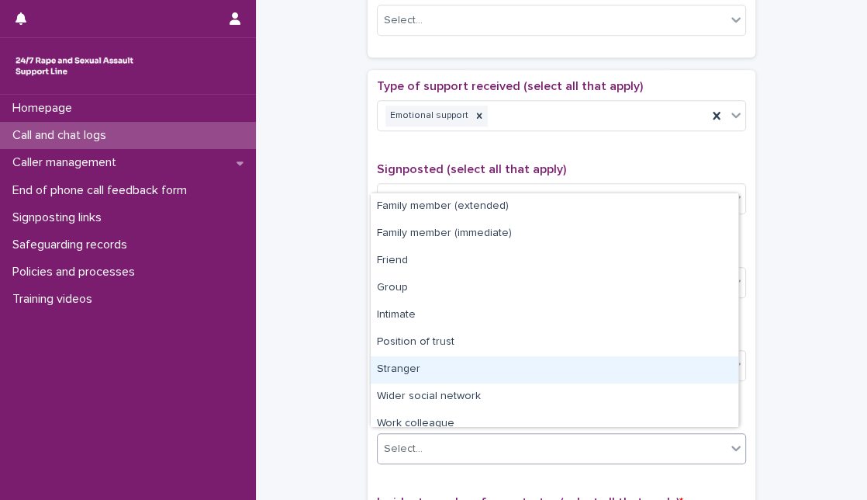
click at [620, 378] on div "Stranger" at bounding box center [555, 369] width 368 height 27
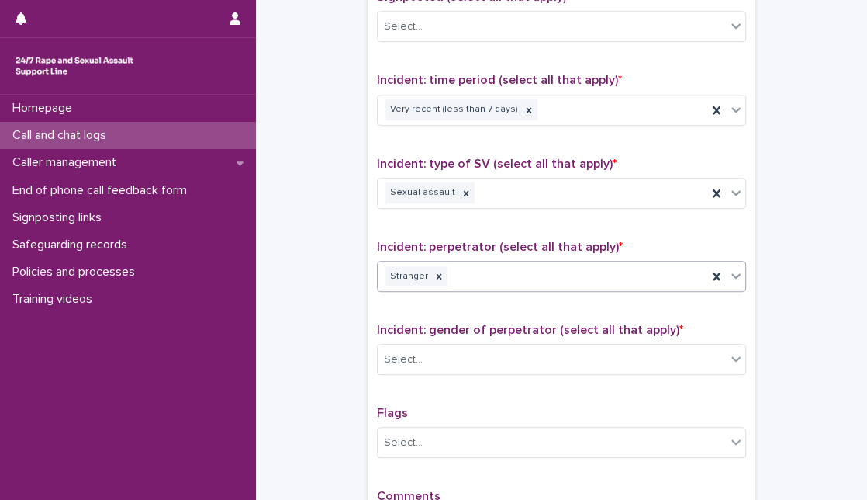
scroll to position [993, 0]
click at [578, 351] on div "Select..." at bounding box center [552, 360] width 348 height 26
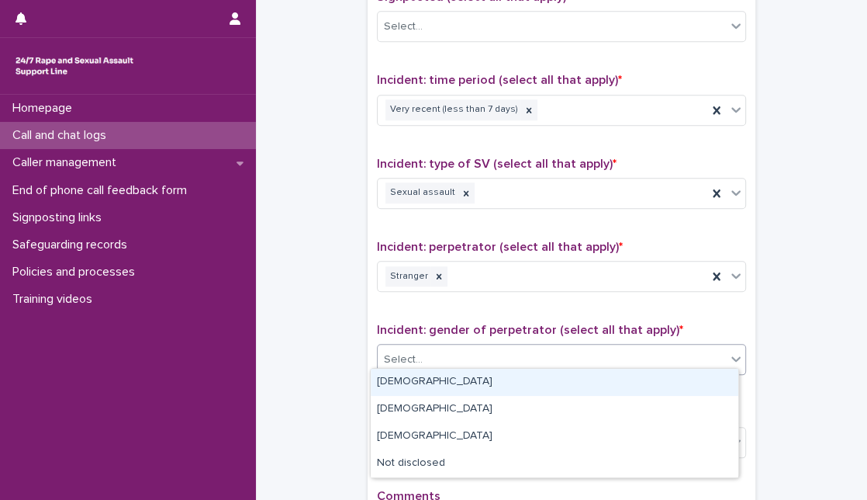
click at [519, 370] on div "[DEMOGRAPHIC_DATA]" at bounding box center [555, 381] width 368 height 27
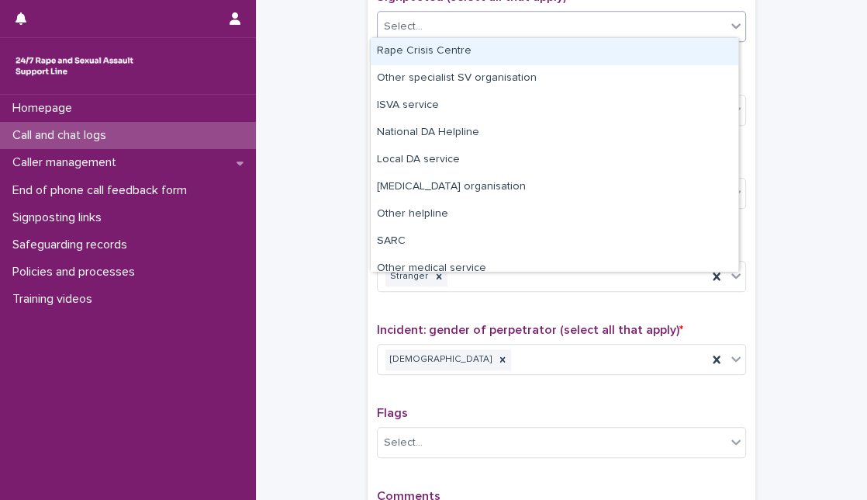
click at [684, 33] on div "Select..." at bounding box center [552, 27] width 348 height 26
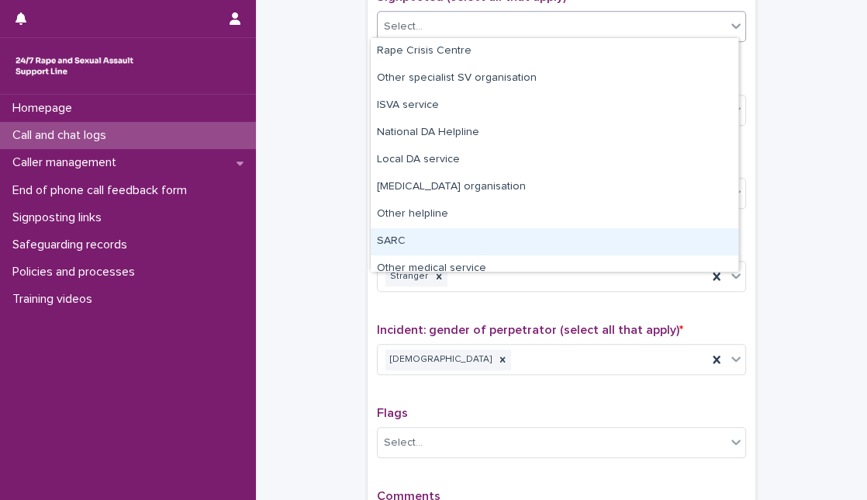
click at [523, 238] on div "SARC" at bounding box center [555, 241] width 368 height 27
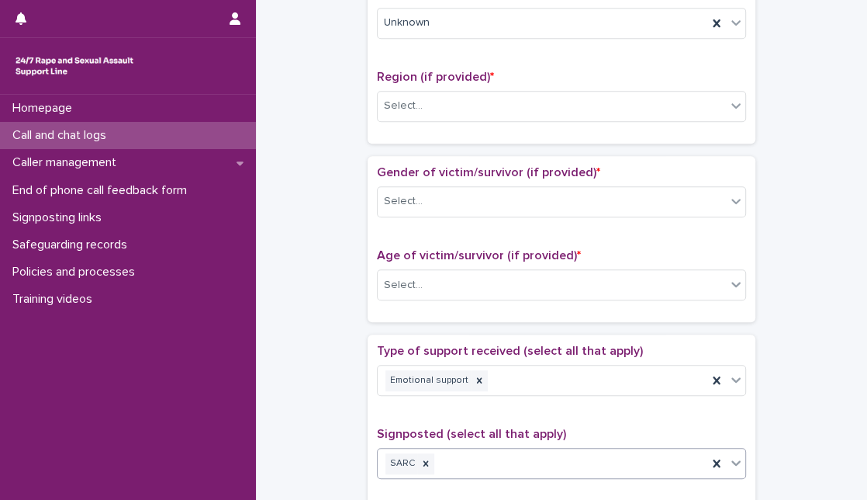
scroll to position [119, 0]
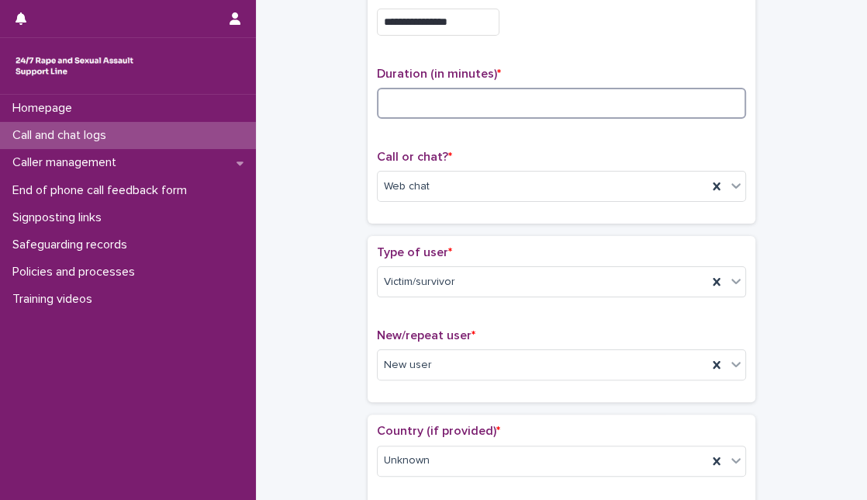
click at [576, 101] on input at bounding box center [561, 103] width 369 height 31
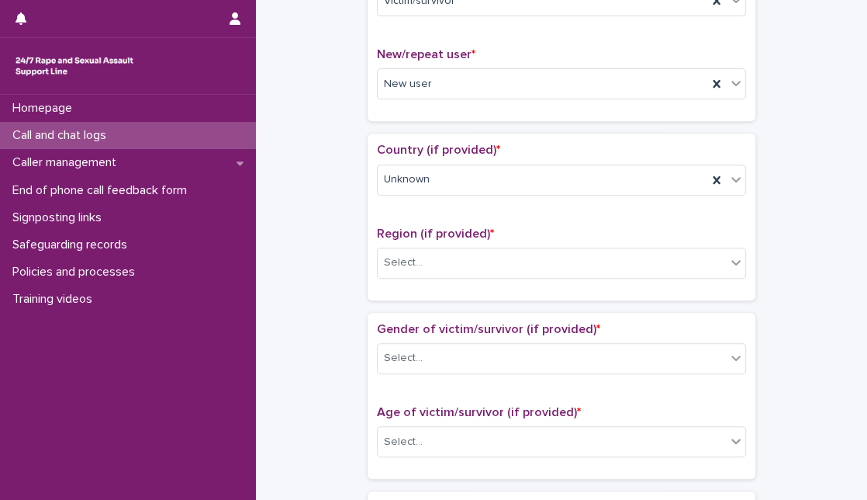
scroll to position [442, 0]
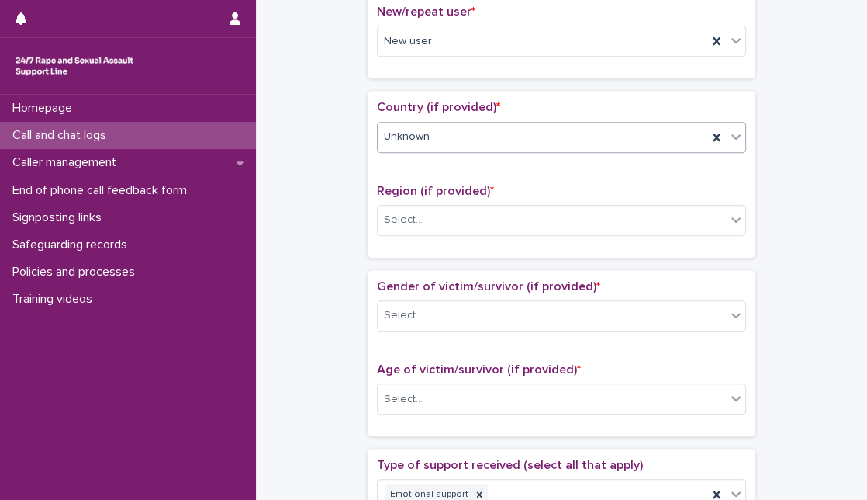
type input "**"
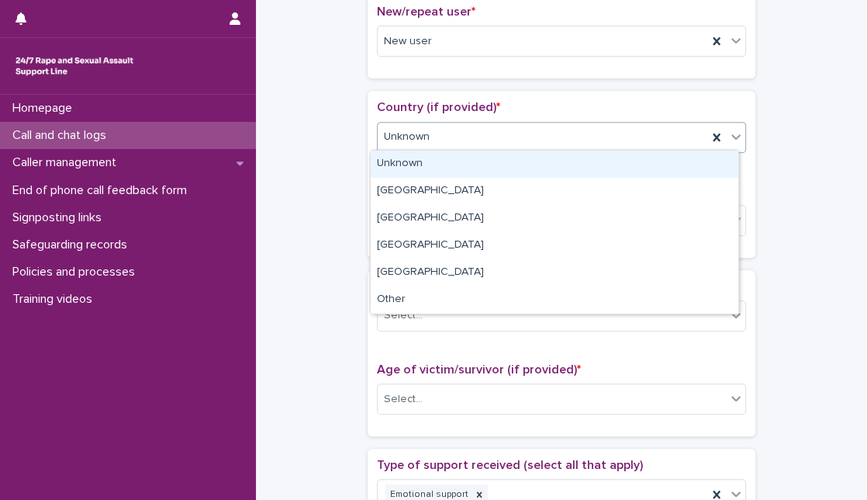
click at [672, 136] on div "Unknown" at bounding box center [543, 137] width 330 height 26
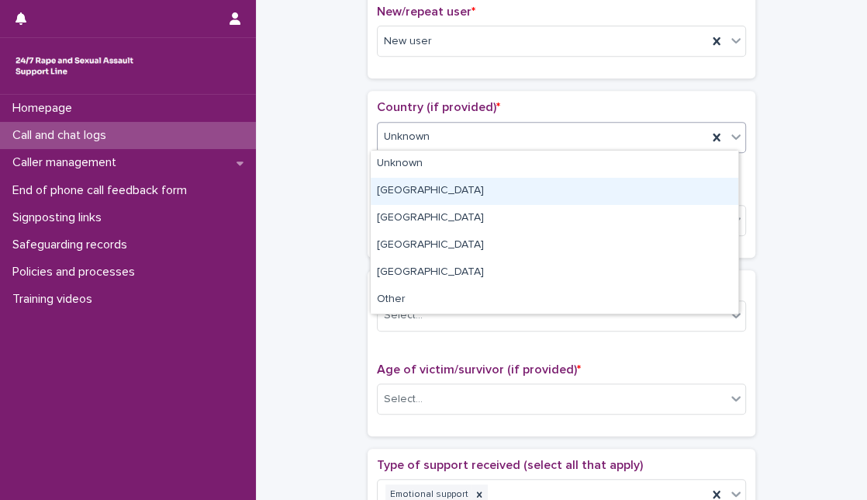
click at [613, 185] on div "[GEOGRAPHIC_DATA]" at bounding box center [555, 191] width 368 height 27
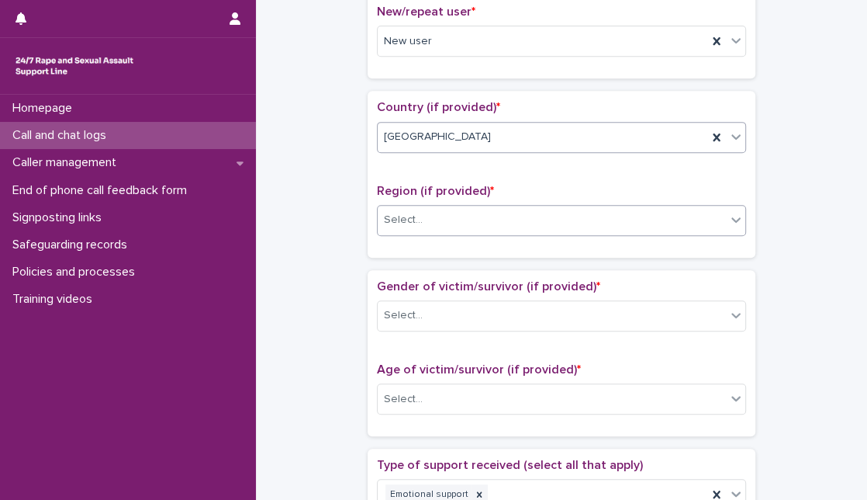
click at [587, 213] on div "Select..." at bounding box center [552, 220] width 348 height 26
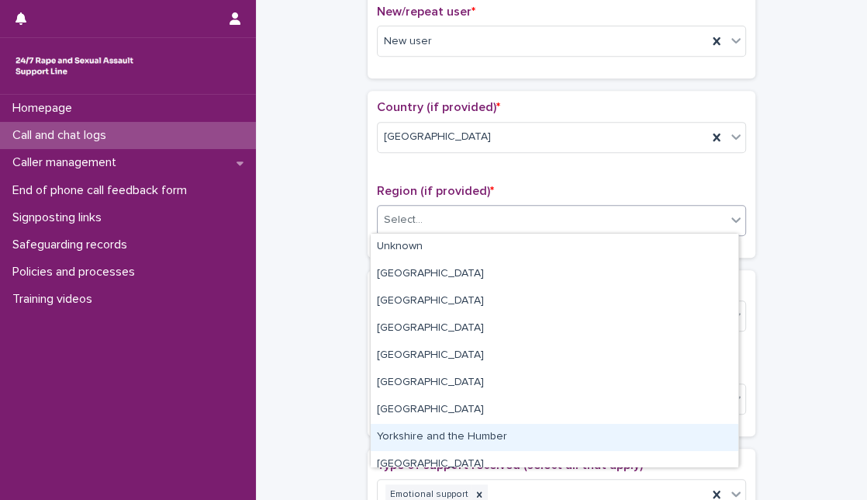
click at [482, 428] on div "Yorkshire and the Humber" at bounding box center [555, 437] width 368 height 27
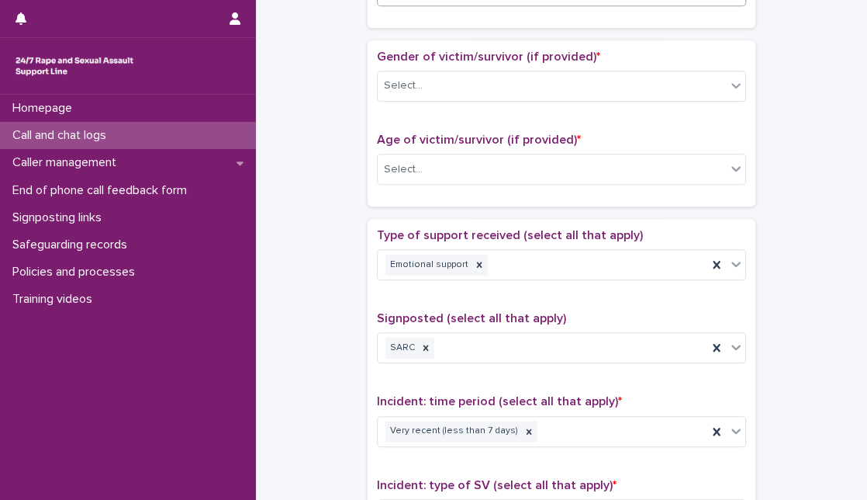
scroll to position [683, 0]
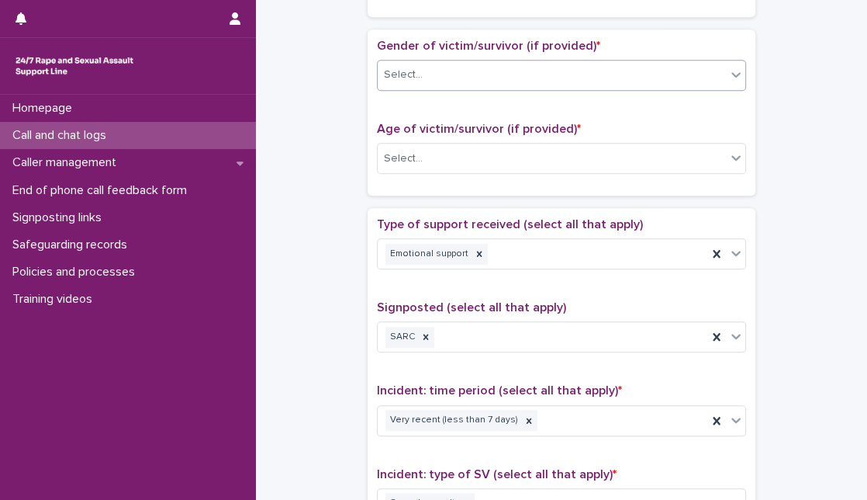
click at [693, 73] on div "Select..." at bounding box center [552, 75] width 348 height 26
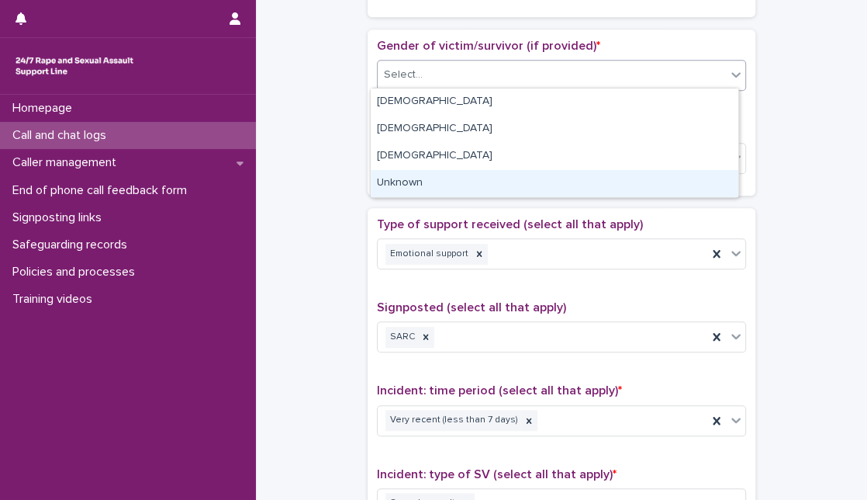
click at [583, 180] on div "Unknown" at bounding box center [555, 183] width 368 height 27
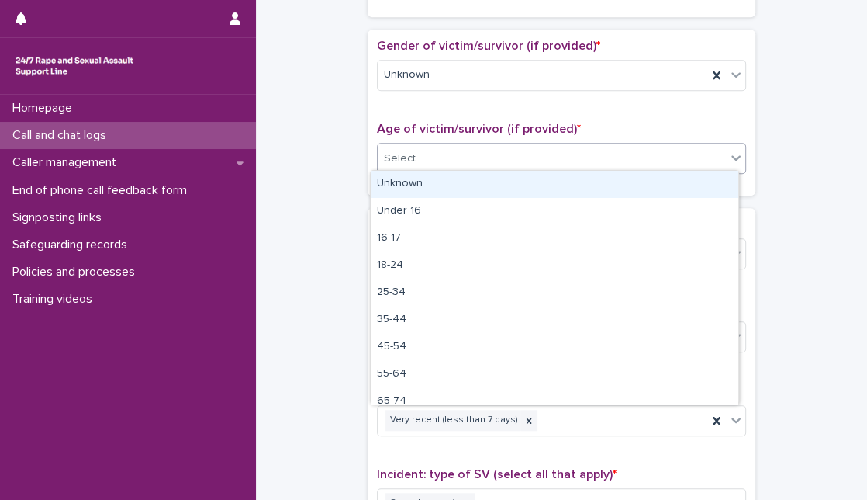
drag, startPoint x: 593, startPoint y: 161, endPoint x: 587, endPoint y: 182, distance: 21.8
click at [587, 182] on body "**********" at bounding box center [433, 250] width 867 height 500
click at [587, 182] on div "Unknown" at bounding box center [555, 184] width 368 height 27
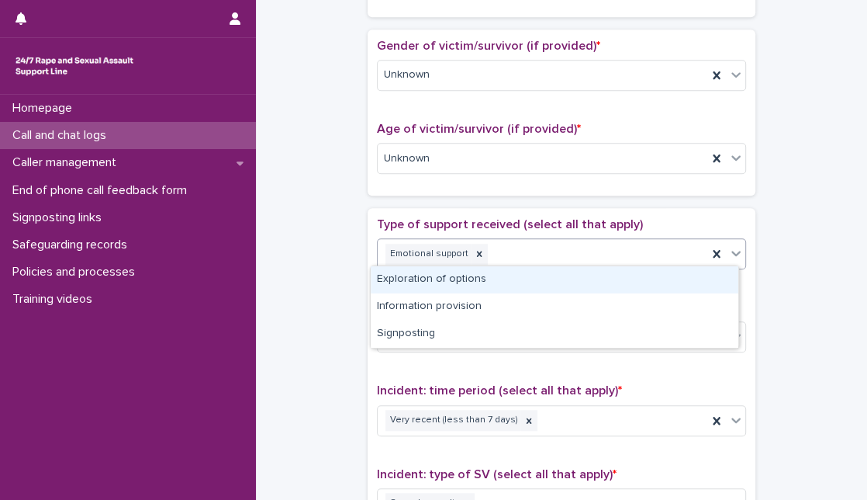
click at [732, 251] on icon at bounding box center [736, 253] width 9 height 5
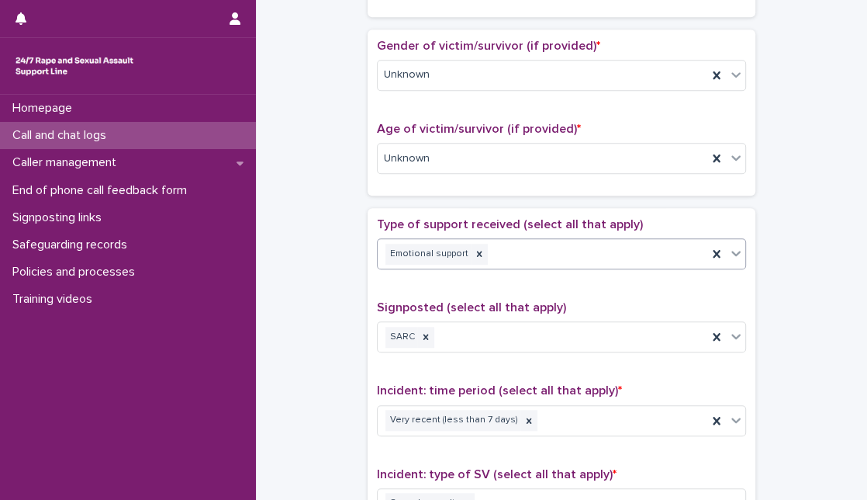
click at [732, 251] on icon at bounding box center [736, 253] width 9 height 5
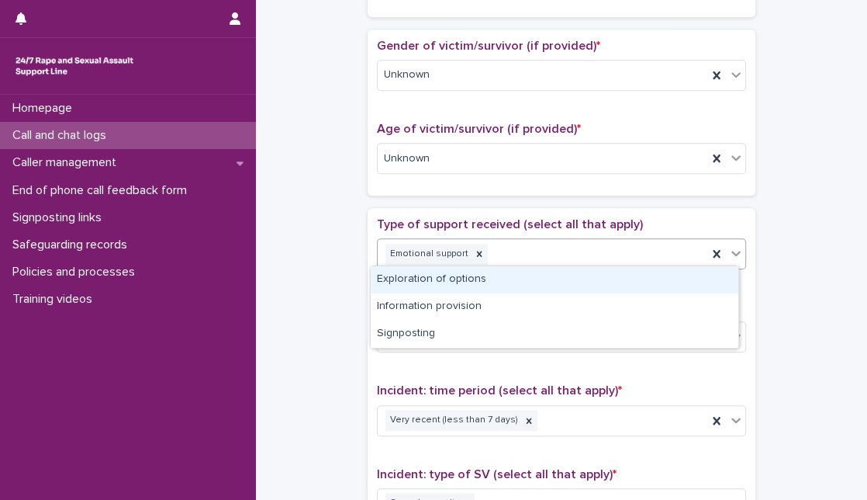
click at [732, 251] on icon at bounding box center [736, 253] width 9 height 5
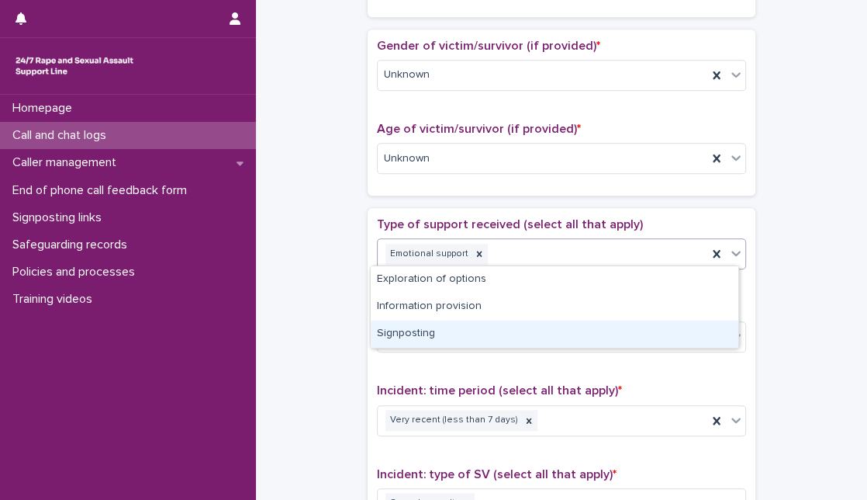
click at [668, 320] on div "Signposting" at bounding box center [555, 333] width 368 height 27
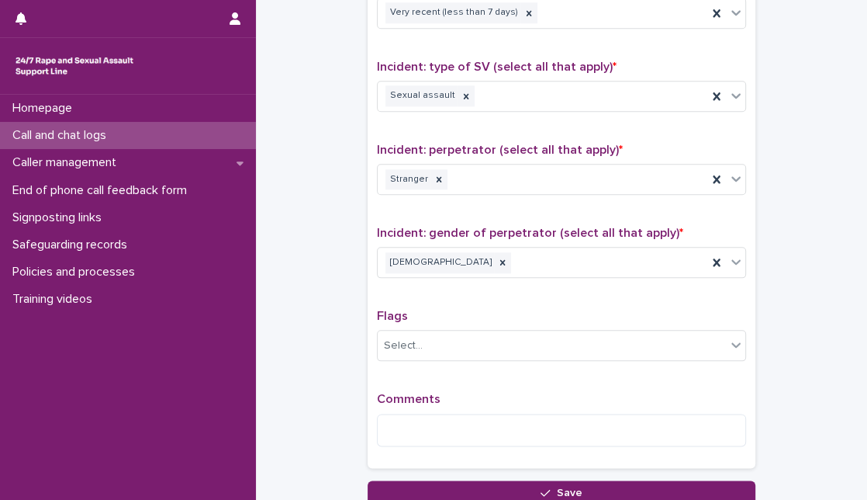
scroll to position [1147, 0]
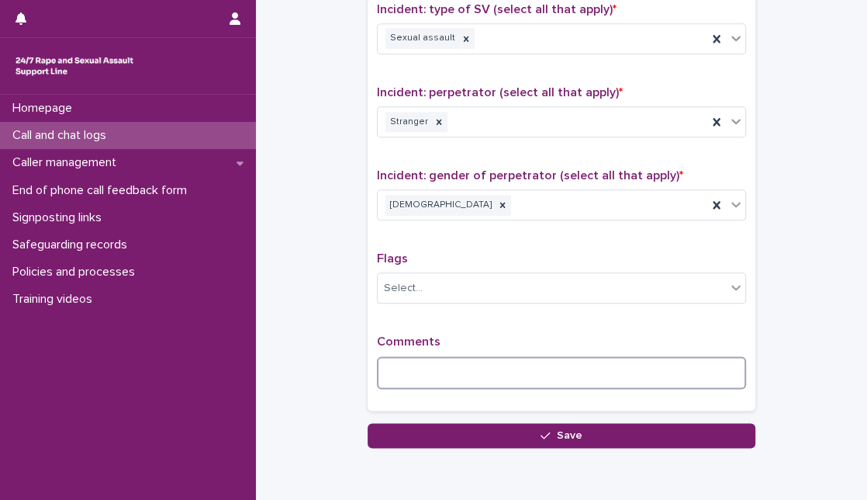
click at [571, 358] on textarea at bounding box center [561, 372] width 369 height 33
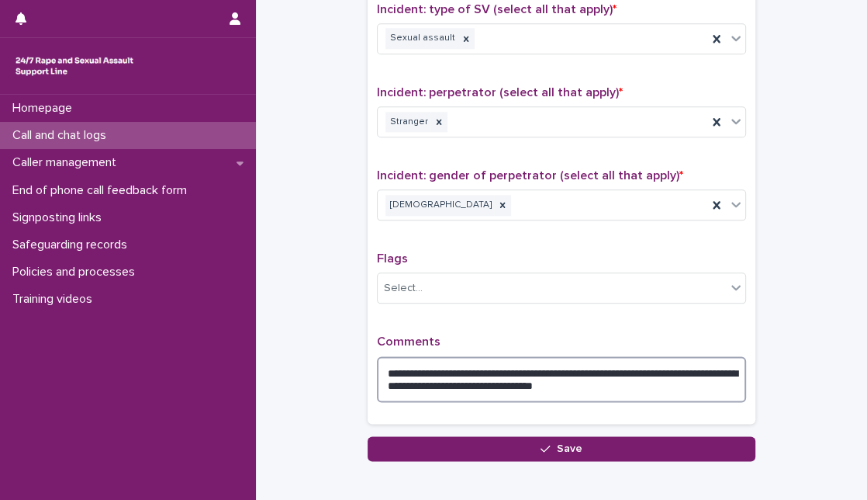
type textarea "**********"
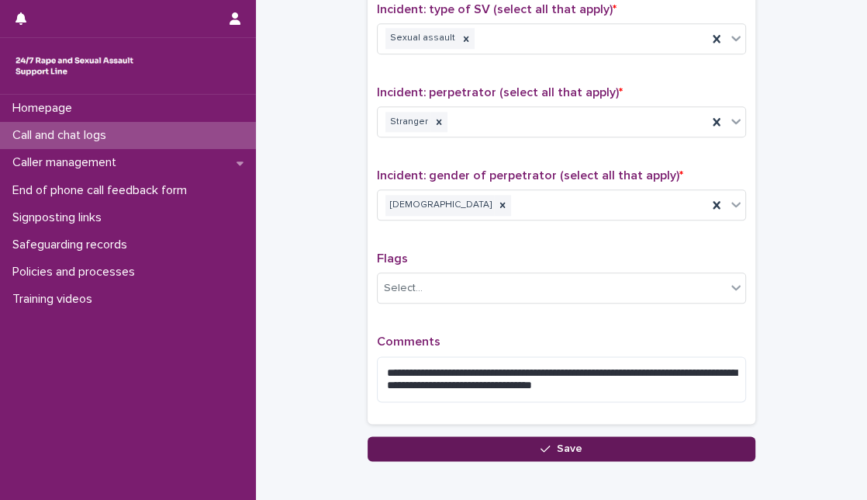
click at [463, 450] on button "Save" at bounding box center [562, 448] width 388 height 25
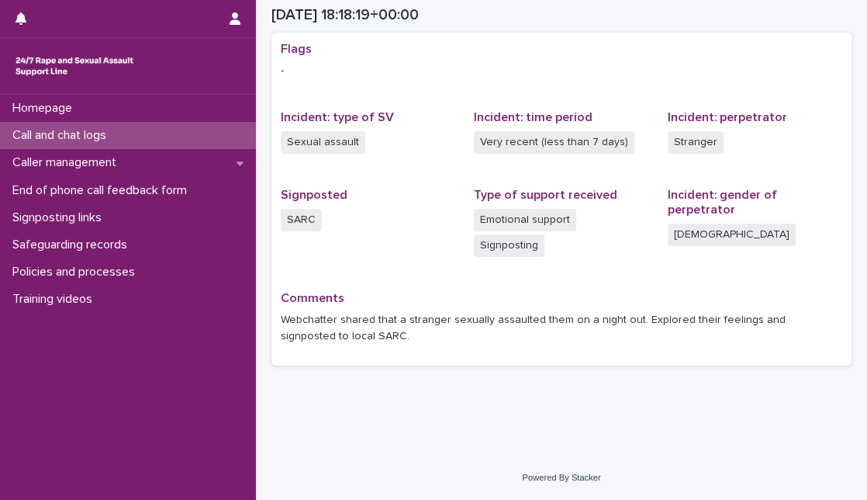
scroll to position [304, 0]
click at [117, 143] on div "Call and chat logs" at bounding box center [128, 135] width 256 height 27
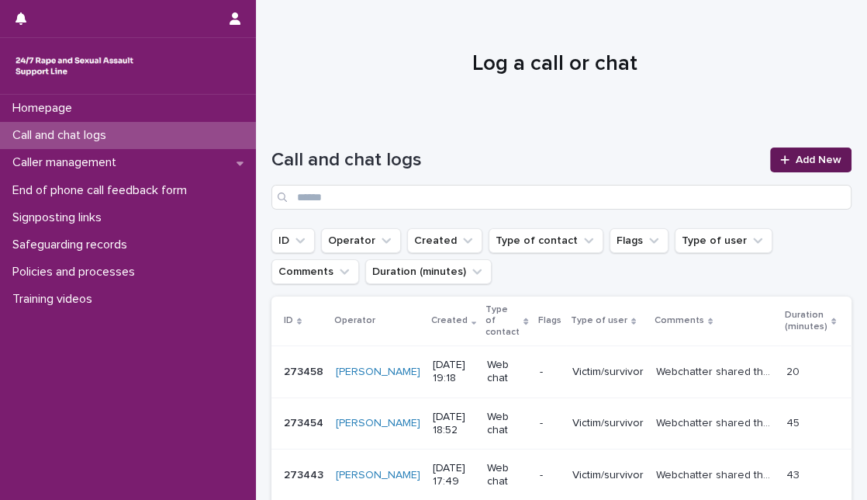
click at [802, 169] on link "Add New" at bounding box center [810, 159] width 81 height 25
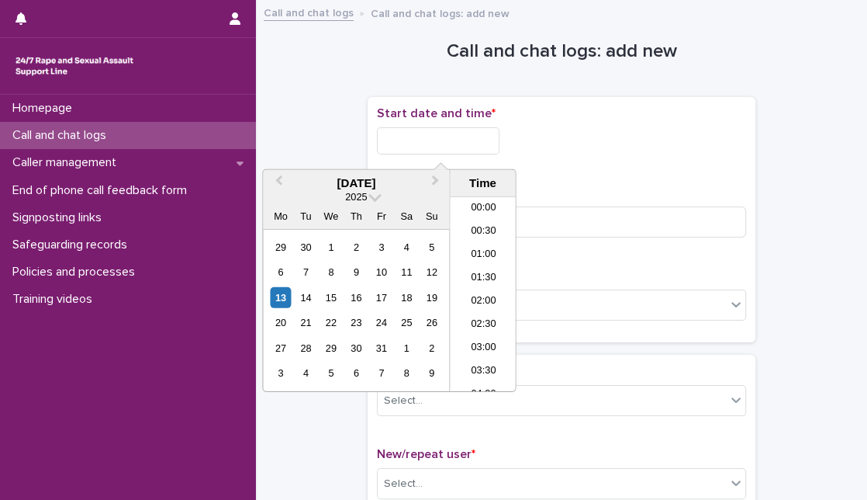
scroll to position [822, 0]
click at [493, 133] on input "text" at bounding box center [438, 140] width 123 height 27
click at [281, 296] on div "13" at bounding box center [280, 297] width 21 height 21
click at [443, 136] on input "**********" at bounding box center [438, 140] width 123 height 27
type input "**********"
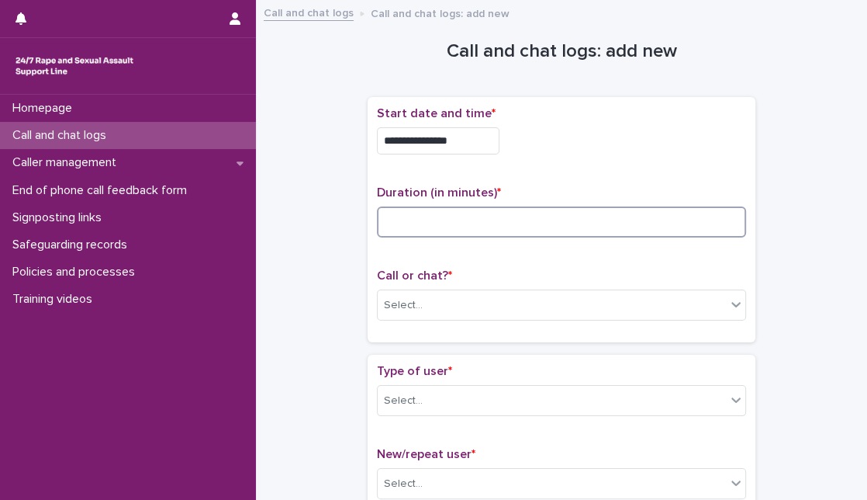
click at [562, 232] on input at bounding box center [561, 221] width 369 height 31
type input "*"
click at [451, 220] on input "**" at bounding box center [561, 221] width 369 height 31
type input "*"
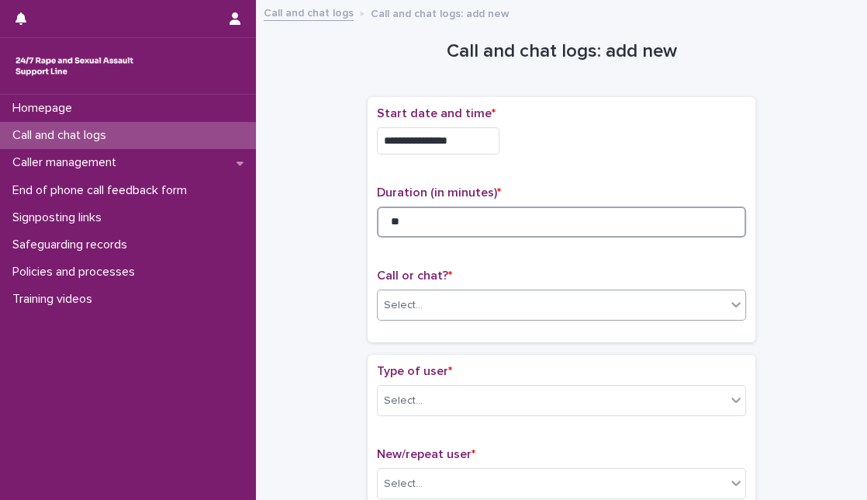
type input "**"
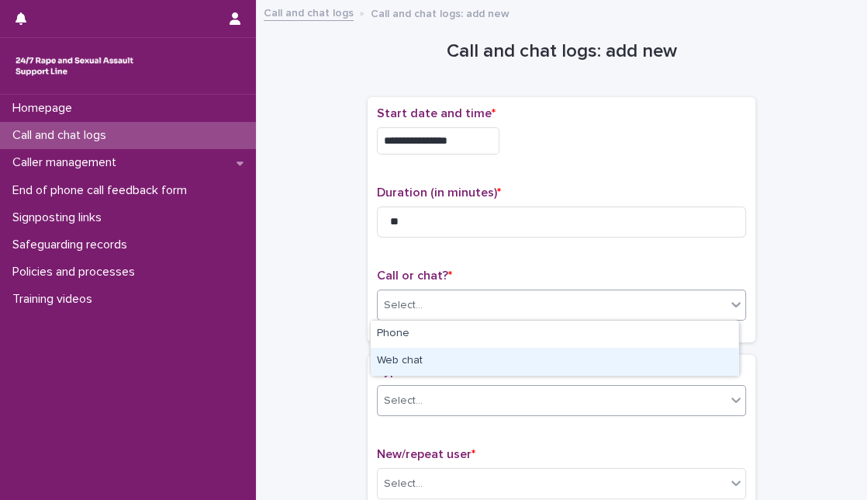
drag, startPoint x: 443, startPoint y: 307, endPoint x: 408, endPoint y: 390, distance: 90.0
click at [436, 365] on div "Web chat" at bounding box center [555, 361] width 368 height 27
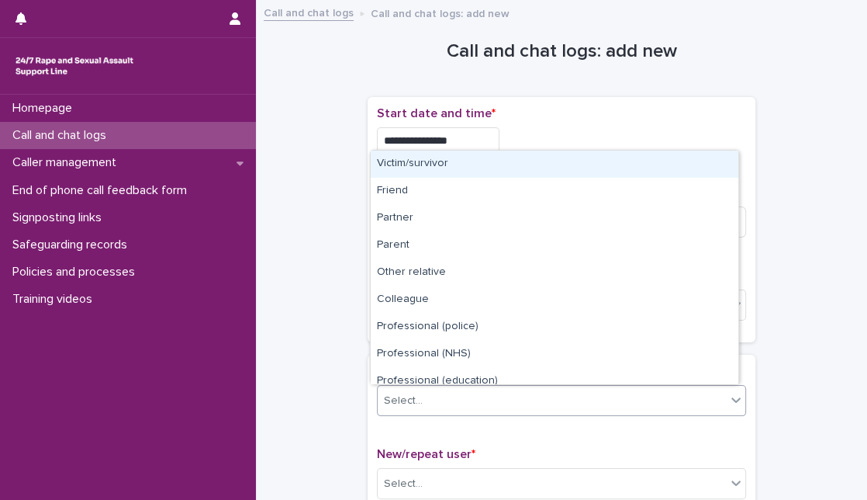
click at [424, 398] on div "Select..." at bounding box center [552, 401] width 348 height 26
click at [443, 171] on div "Victim/survivor" at bounding box center [555, 163] width 368 height 27
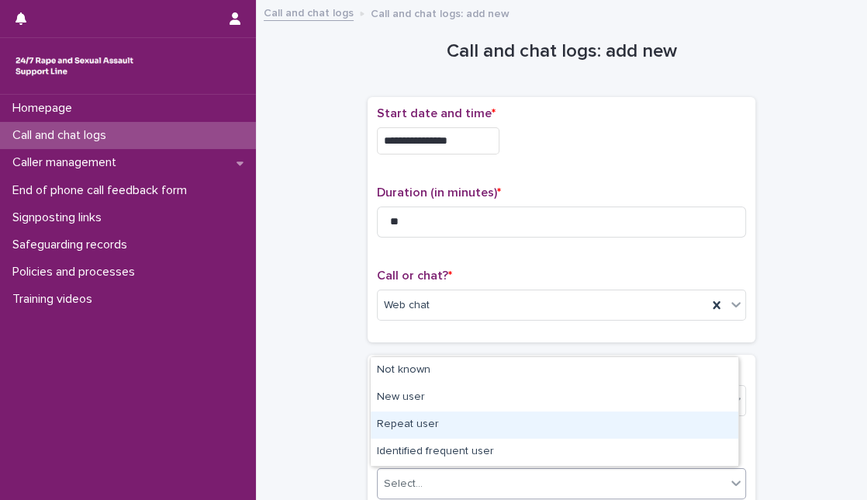
click at [453, 400] on body "**********" at bounding box center [433, 250] width 867 height 500
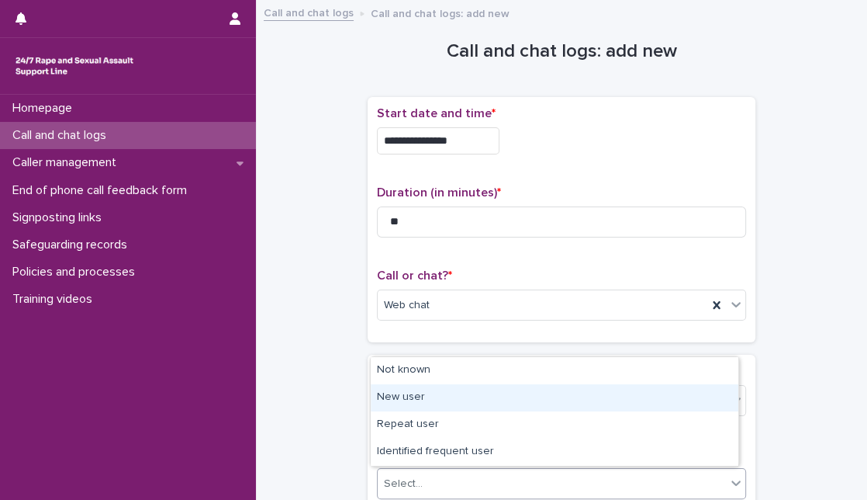
click at [453, 400] on div "New user" at bounding box center [555, 397] width 368 height 27
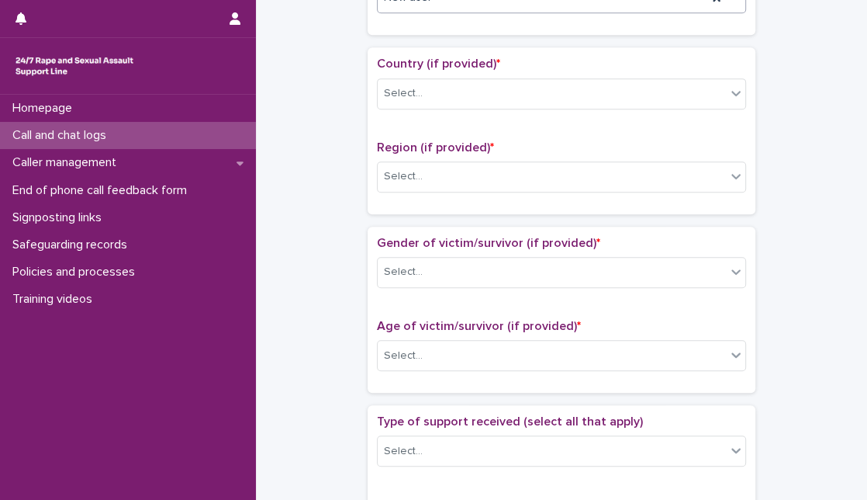
scroll to position [500, 0]
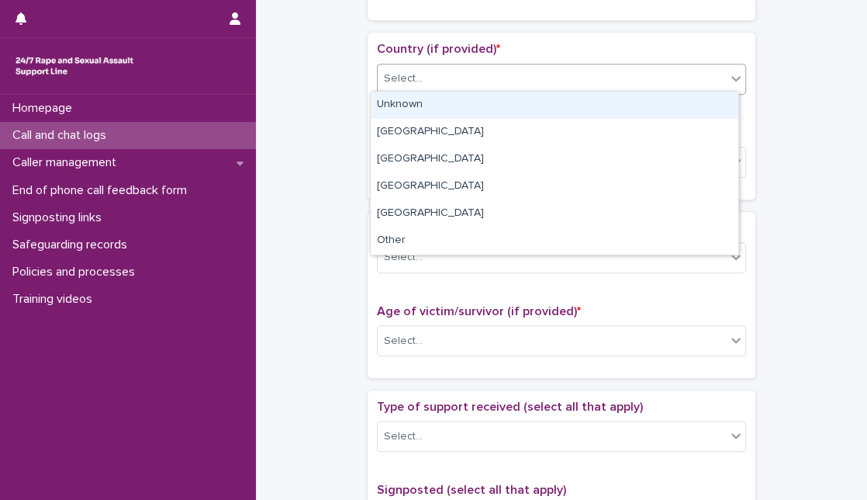
click at [701, 74] on div "Select..." at bounding box center [552, 79] width 348 height 26
click at [672, 102] on div "Unknown" at bounding box center [555, 105] width 368 height 27
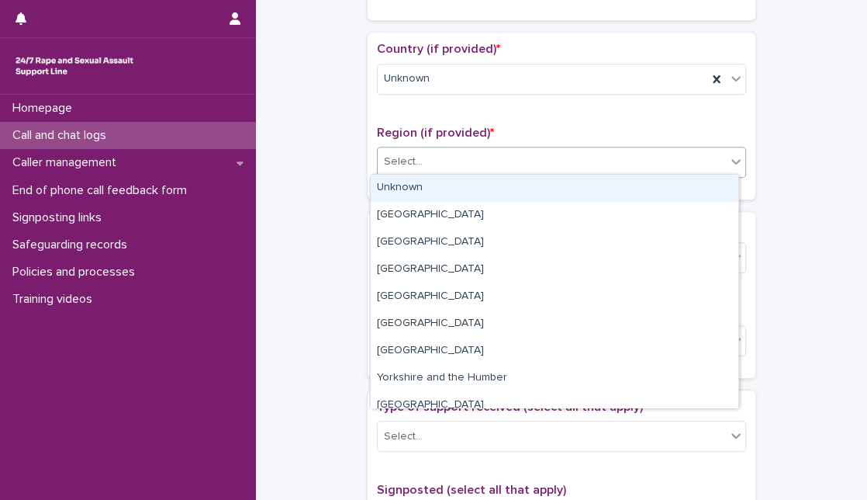
drag, startPoint x: 649, startPoint y: 152, endPoint x: 632, endPoint y: 186, distance: 37.8
click at [632, 186] on body "**********" at bounding box center [433, 250] width 867 height 500
click at [632, 186] on div "Unknown" at bounding box center [555, 188] width 368 height 27
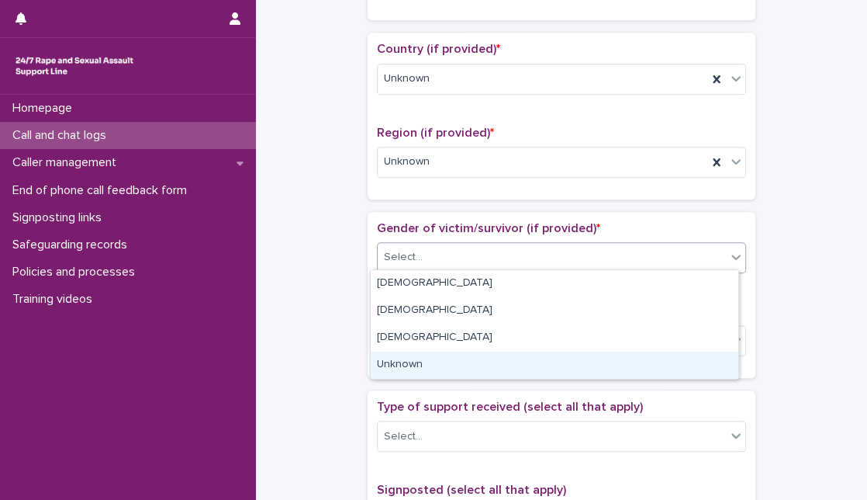
drag, startPoint x: 569, startPoint y: 247, endPoint x: 465, endPoint y: 351, distance: 147.0
click at [465, 351] on body "**********" at bounding box center [433, 250] width 867 height 500
click at [465, 351] on div "Unknown" at bounding box center [555, 364] width 368 height 27
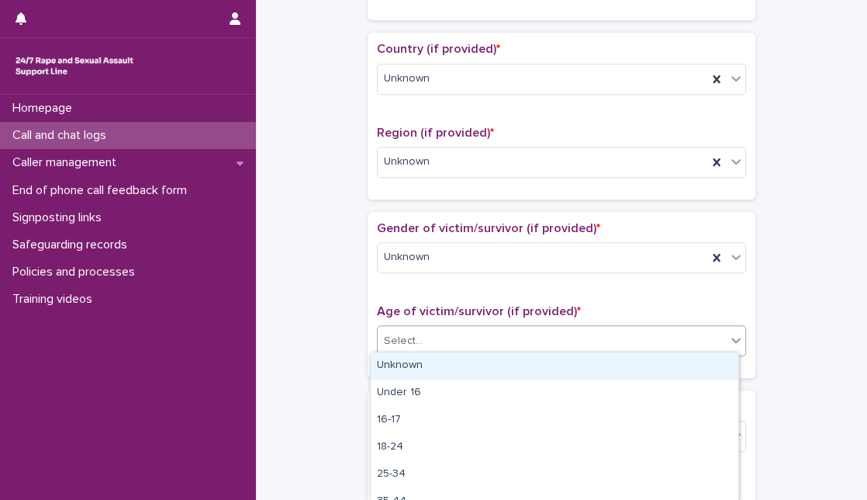
click at [478, 335] on div "Select..." at bounding box center [552, 341] width 348 height 26
click at [479, 358] on div "Unknown" at bounding box center [555, 365] width 368 height 27
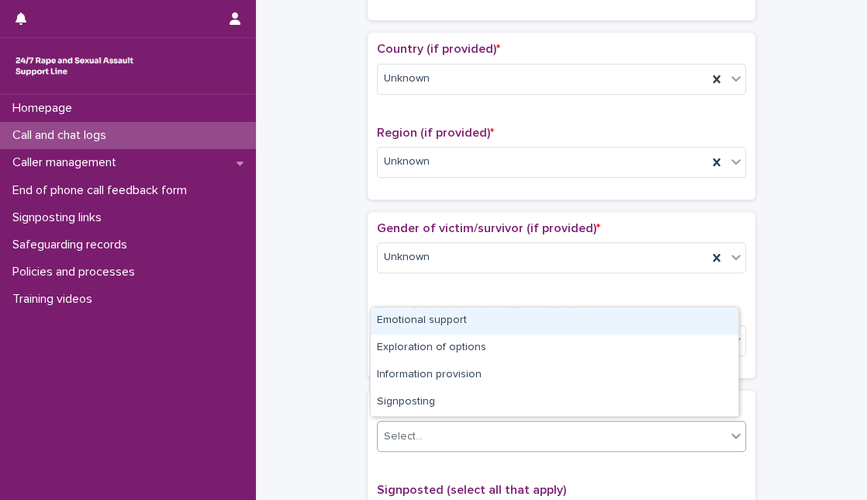
click at [460, 433] on div "Select..." at bounding box center [552, 437] width 348 height 26
click at [485, 326] on div "Emotional support" at bounding box center [555, 320] width 368 height 27
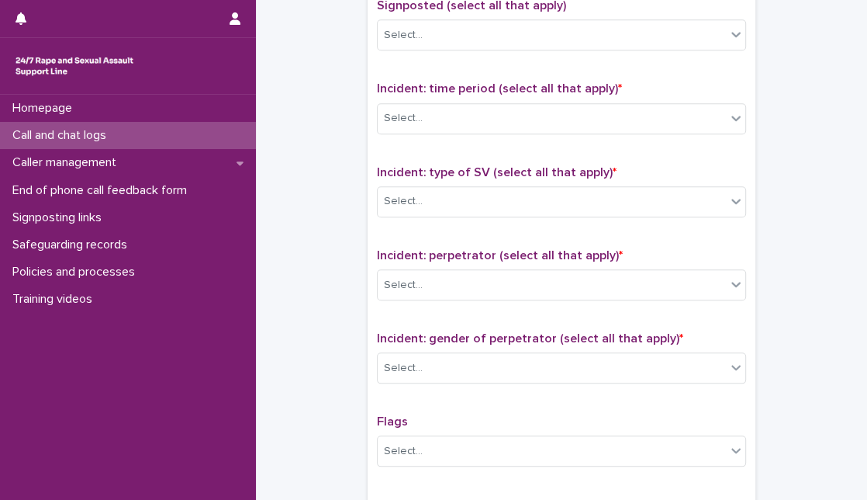
scroll to position [987, 0]
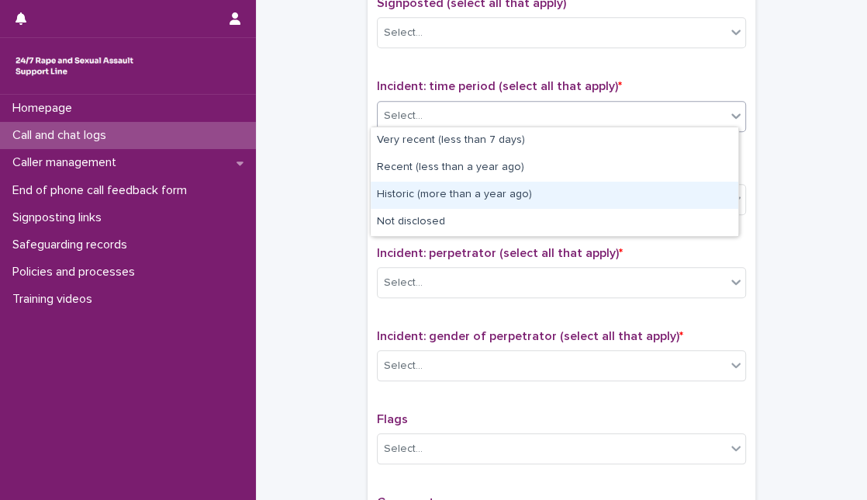
drag, startPoint x: 652, startPoint y: 119, endPoint x: 585, endPoint y: 194, distance: 100.6
click at [585, 194] on body "**********" at bounding box center [433, 250] width 867 height 500
click at [585, 194] on div "Historic (more than a year ago)" at bounding box center [555, 195] width 368 height 27
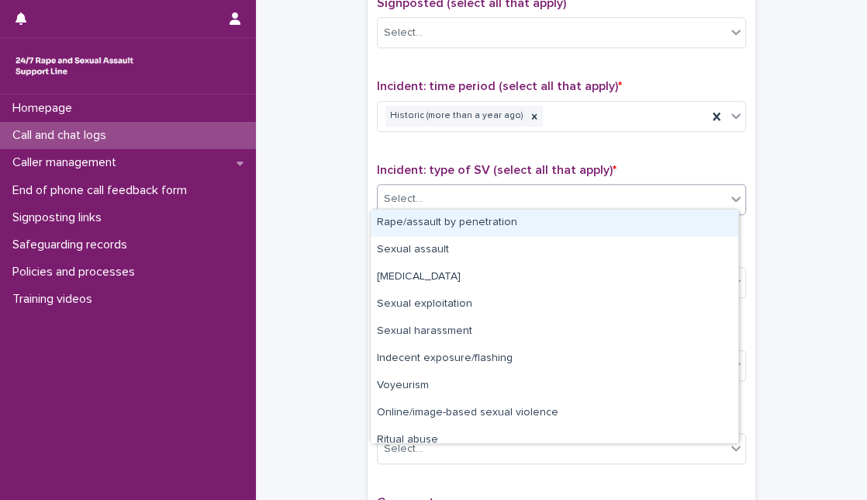
click at [585, 194] on div "Select..." at bounding box center [552, 199] width 348 height 26
click at [567, 223] on div "Rape/assault by penetration" at bounding box center [555, 222] width 368 height 27
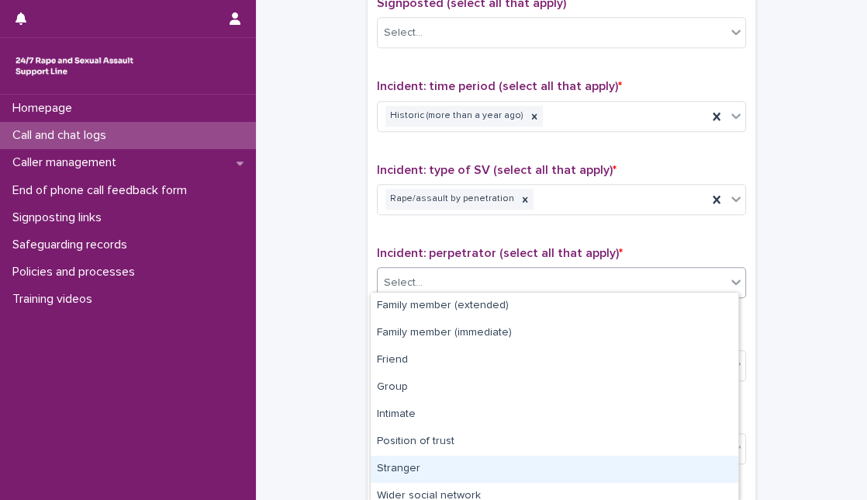
drag, startPoint x: 545, startPoint y: 265, endPoint x: 735, endPoint y: 465, distance: 276.0
click at [735, 465] on body "**********" at bounding box center [433, 250] width 867 height 500
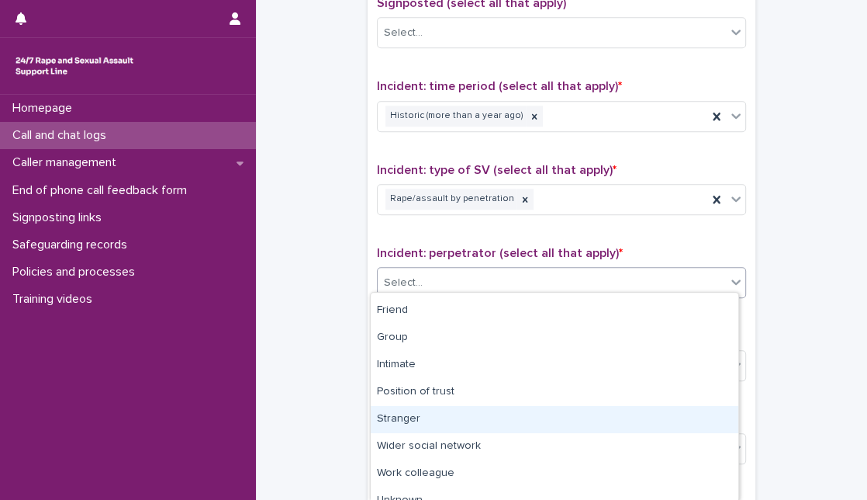
scroll to position [90, 0]
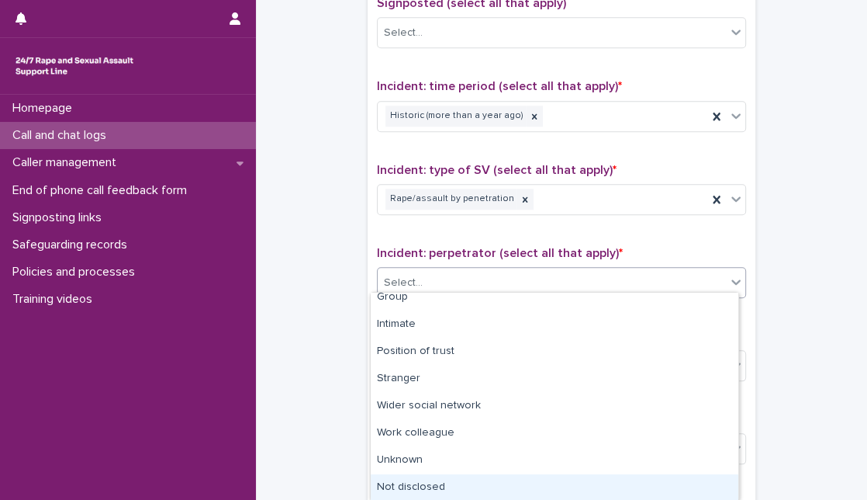
click at [692, 484] on div "Not disclosed" at bounding box center [555, 487] width 368 height 27
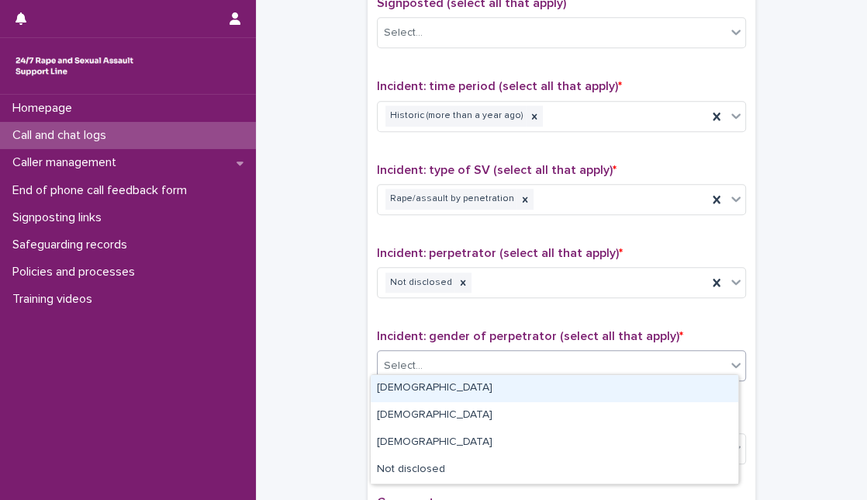
click at [694, 368] on div "Select..." at bounding box center [552, 366] width 348 height 26
click at [676, 382] on div "[DEMOGRAPHIC_DATA]" at bounding box center [555, 388] width 368 height 27
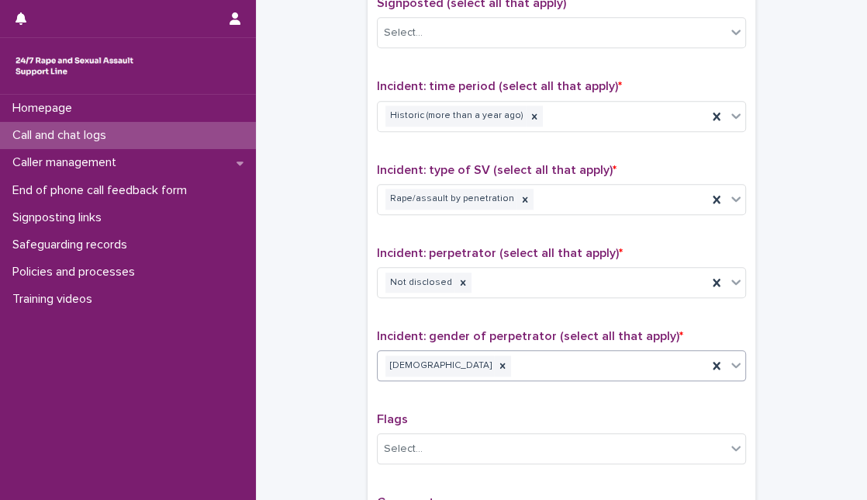
scroll to position [1209, 0]
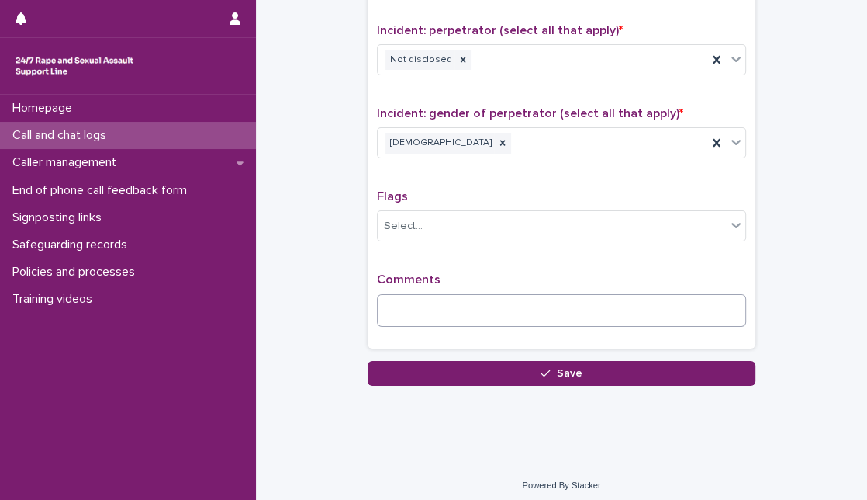
drag, startPoint x: 635, startPoint y: 322, endPoint x: 649, endPoint y: 289, distance: 35.4
click at [649, 289] on div "Comments" at bounding box center [561, 305] width 369 height 67
click at [649, 294] on textarea at bounding box center [561, 310] width 369 height 33
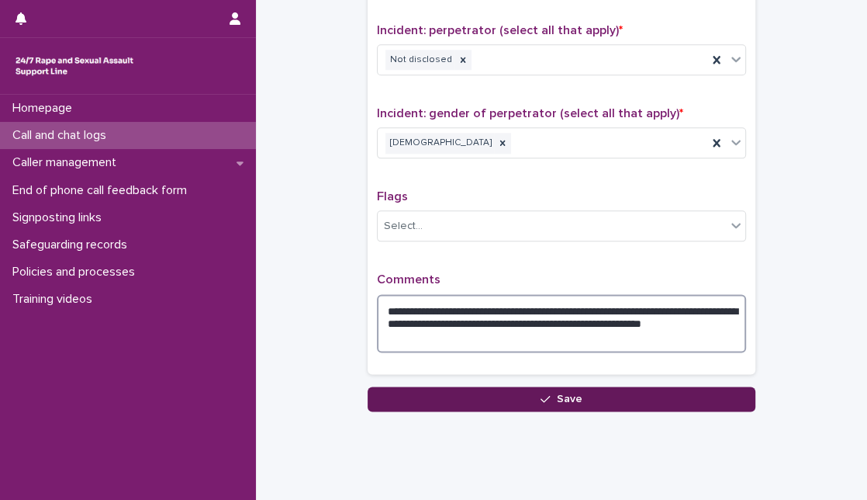
type textarea "**********"
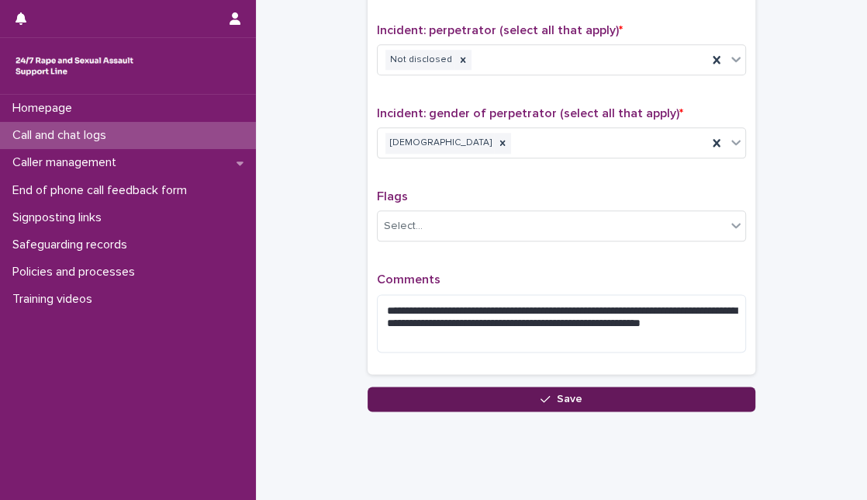
click at [557, 393] on span "Save" at bounding box center [570, 398] width 26 height 11
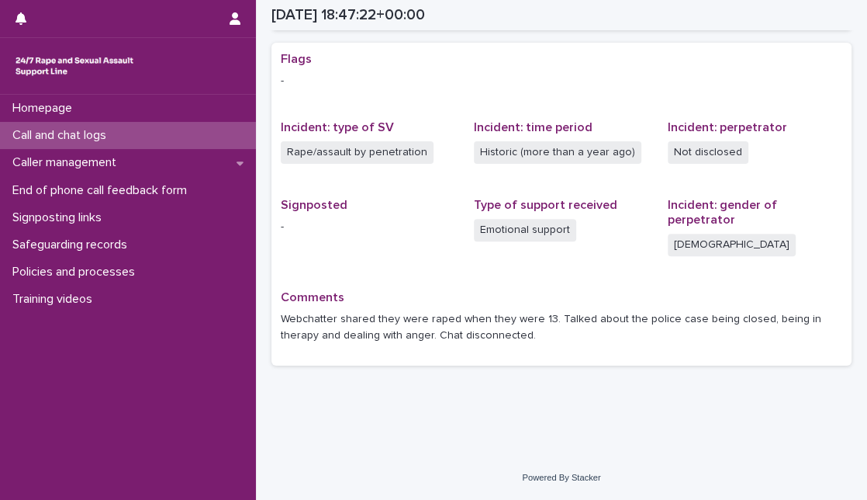
scroll to position [293, 0]
